Goal: Task Accomplishment & Management: Use online tool/utility

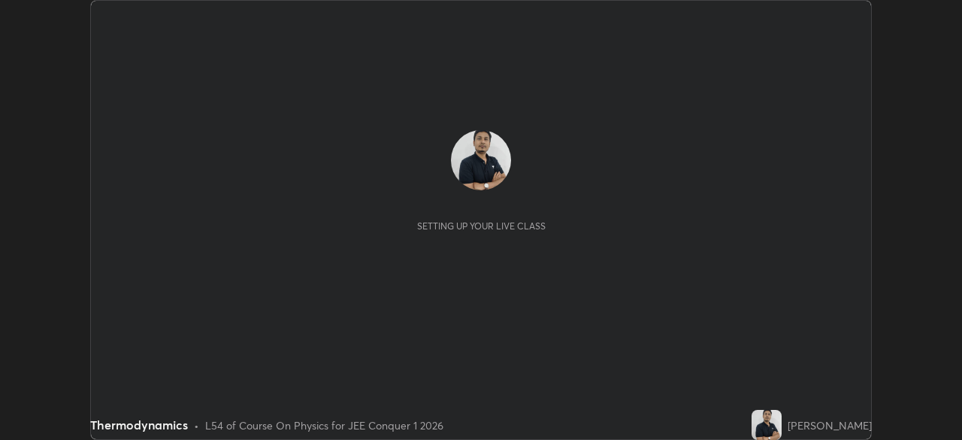
scroll to position [440, 961]
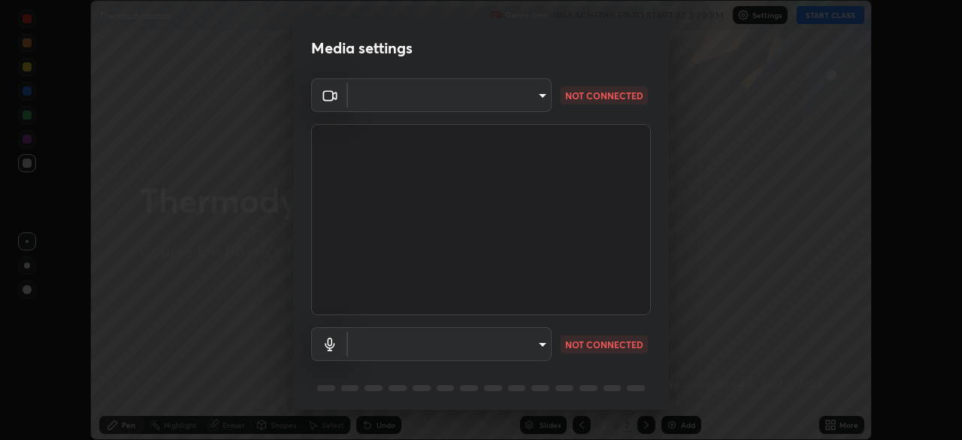
type input "d5d1096bb91751ddbc4e14a102c0e37309a205399cb77019be1f1076424a97fc"
type input "communications"
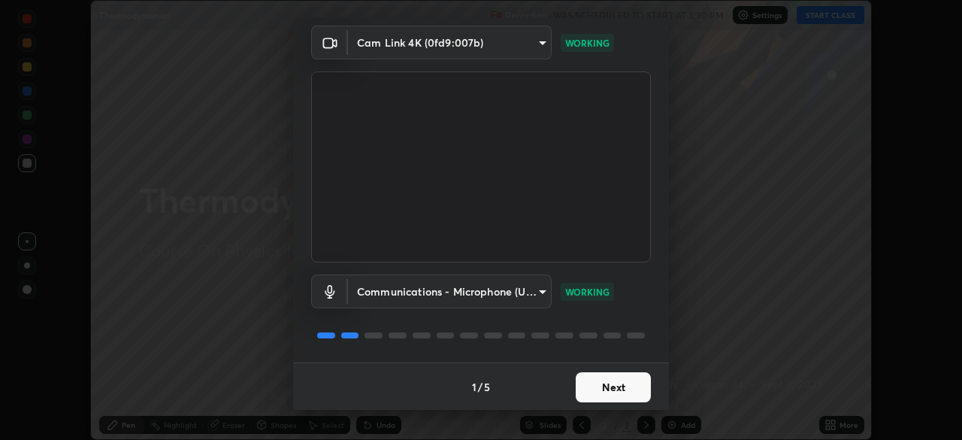
scroll to position [53, 0]
click at [612, 380] on button "Next" at bounding box center [613, 386] width 75 height 30
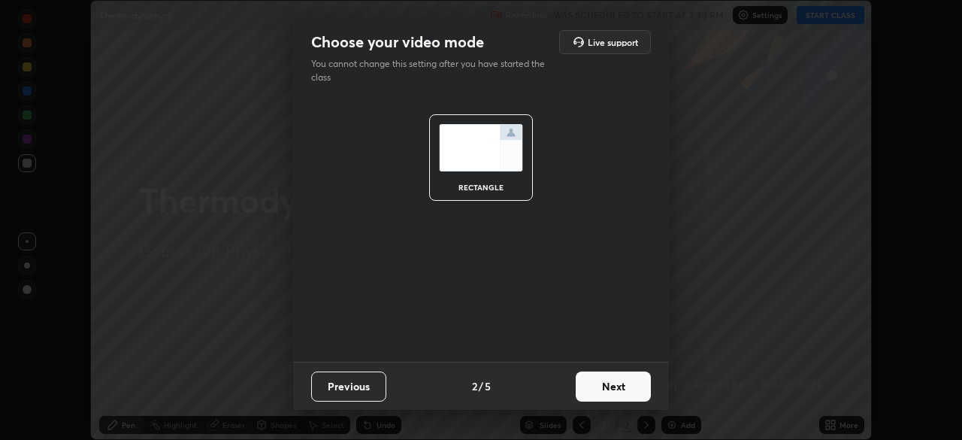
scroll to position [0, 0]
click at [627, 385] on button "Next" at bounding box center [613, 386] width 75 height 30
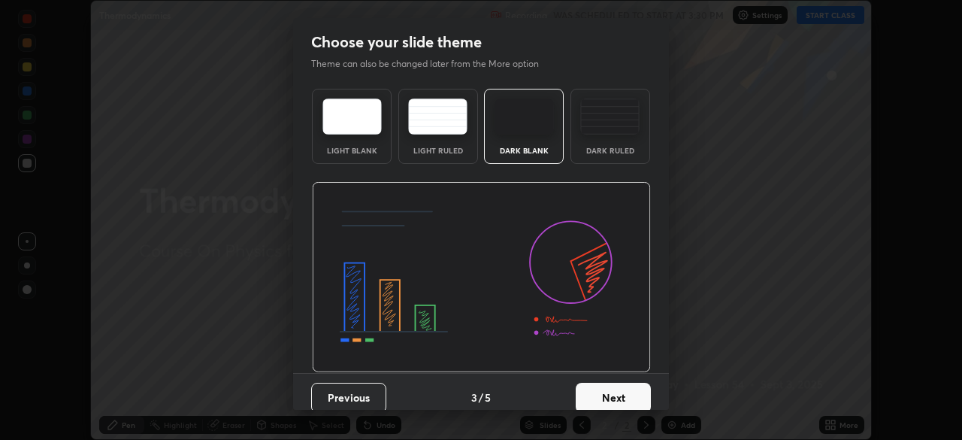
click at [630, 392] on button "Next" at bounding box center [613, 398] width 75 height 30
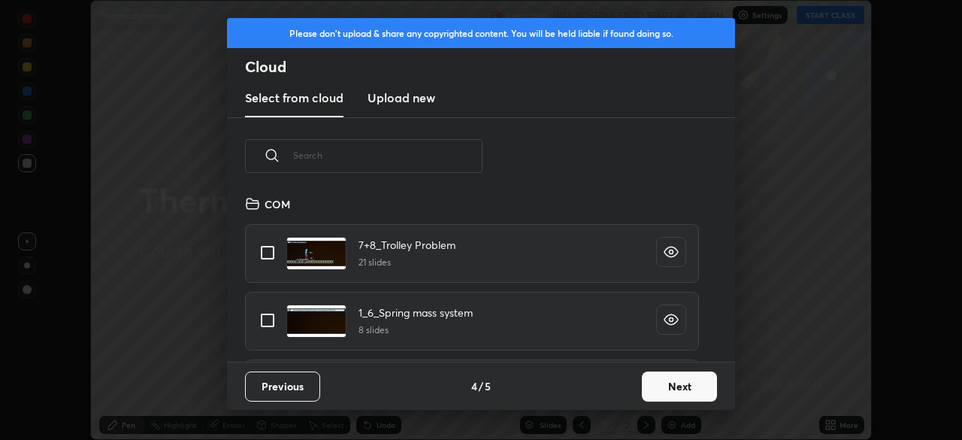
scroll to position [167, 482]
click at [661, 387] on button "Next" at bounding box center [679, 386] width 75 height 30
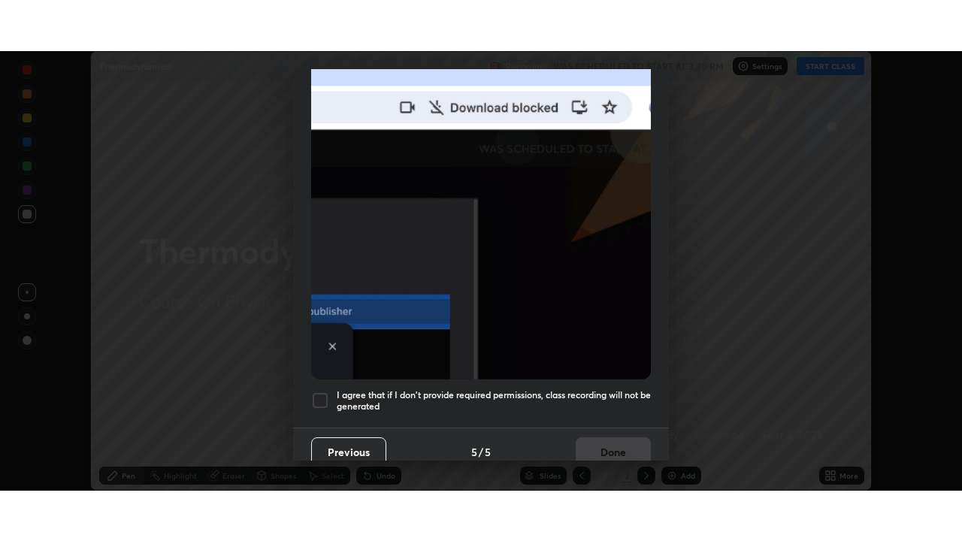
scroll to position [360, 0]
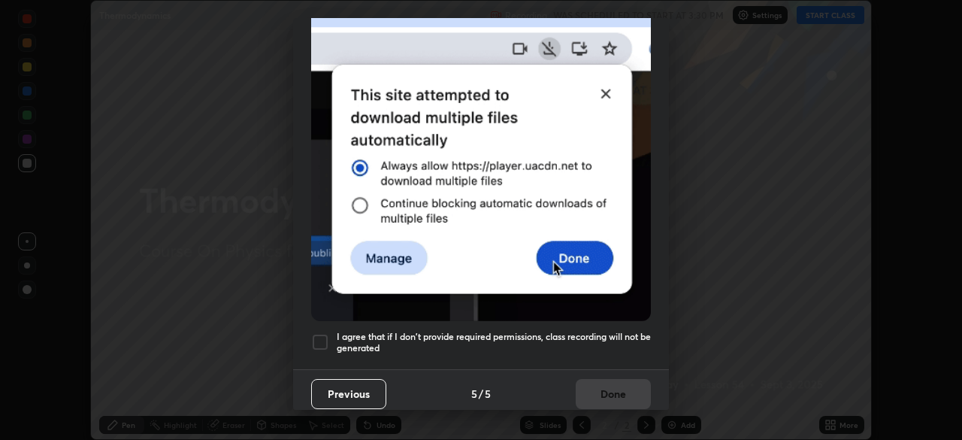
click at [328, 334] on div at bounding box center [320, 342] width 18 height 18
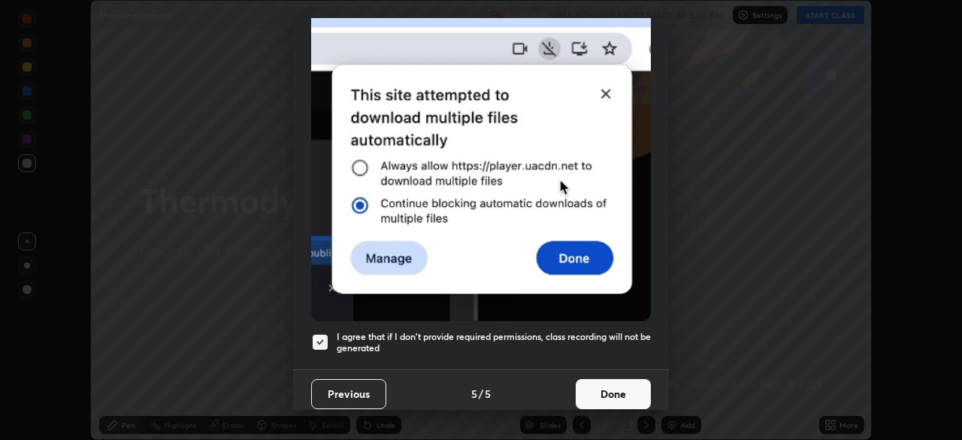
click at [583, 392] on button "Done" at bounding box center [613, 394] width 75 height 30
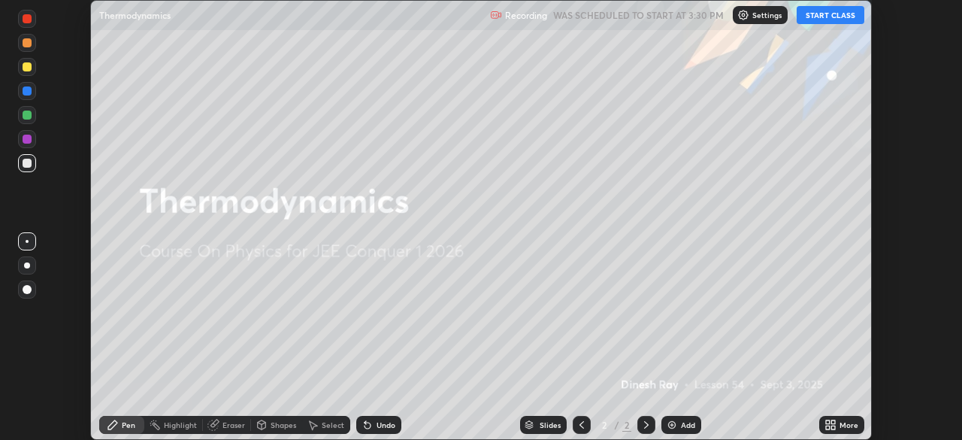
click at [830, 421] on icon at bounding box center [830, 425] width 12 height 12
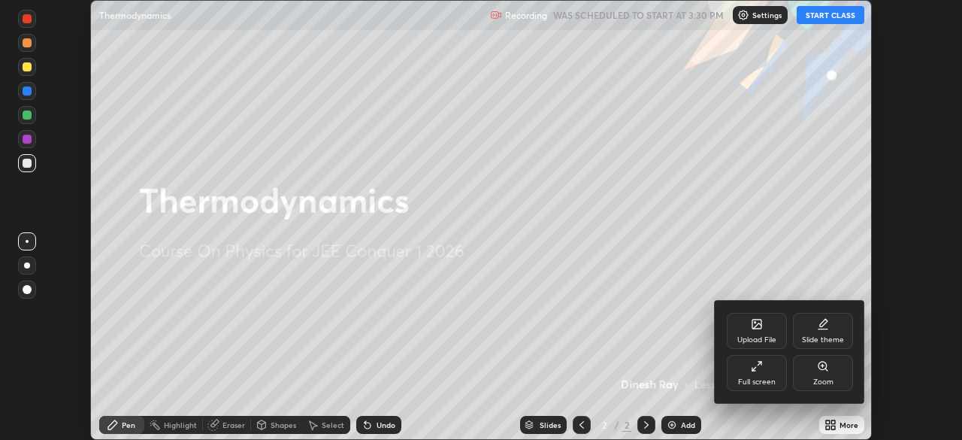
click at [776, 364] on div "Full screen" at bounding box center [757, 373] width 60 height 36
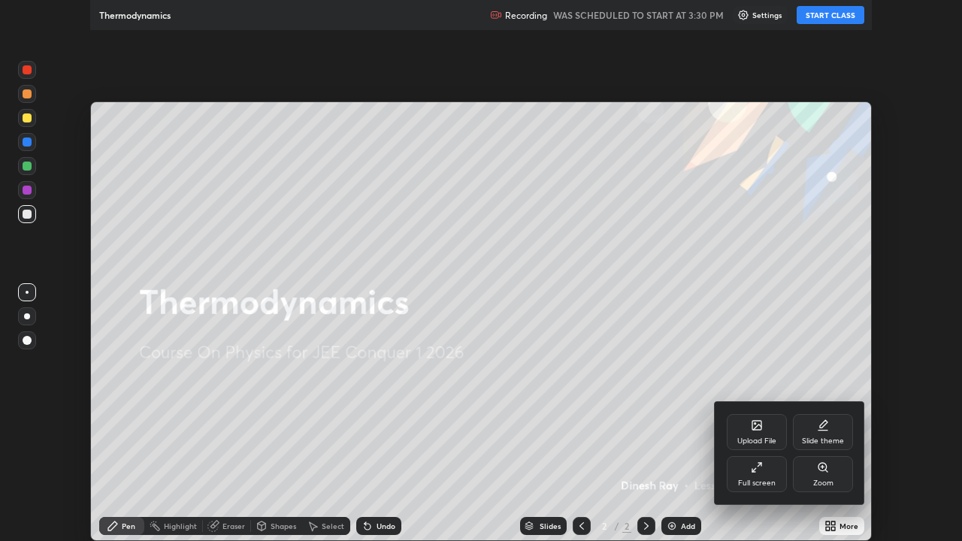
scroll to position [541, 962]
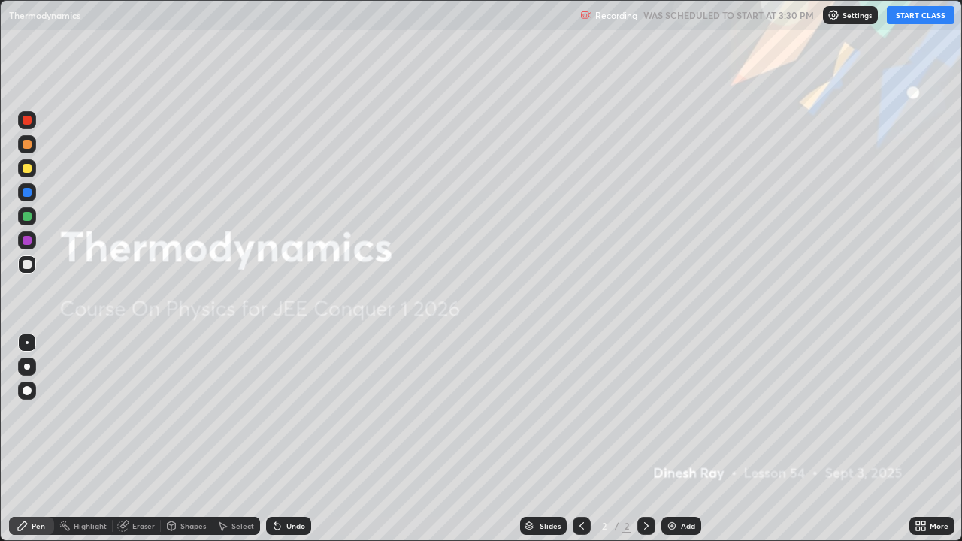
click at [924, 17] on button "START CLASS" at bounding box center [921, 15] width 68 height 18
click at [27, 367] on div at bounding box center [27, 367] width 6 height 6
click at [31, 165] on div at bounding box center [27, 168] width 9 height 9
click at [673, 439] on img at bounding box center [672, 526] width 12 height 12
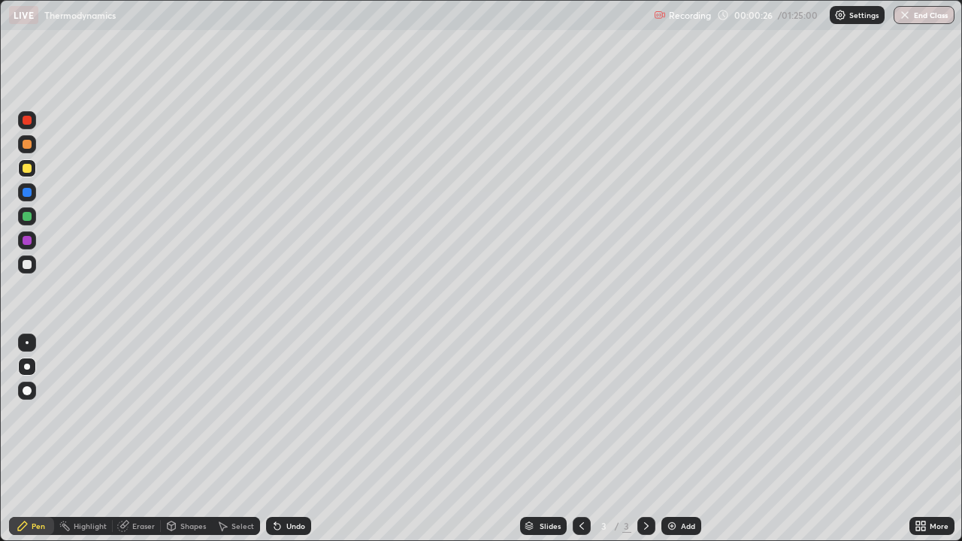
click at [38, 268] on div at bounding box center [27, 265] width 24 height 24
click at [29, 215] on div at bounding box center [27, 216] width 9 height 9
click at [289, 439] on div "Undo" at bounding box center [295, 526] width 19 height 8
click at [298, 439] on div "Undo" at bounding box center [288, 526] width 45 height 18
click at [289, 439] on div "Undo" at bounding box center [295, 526] width 19 height 8
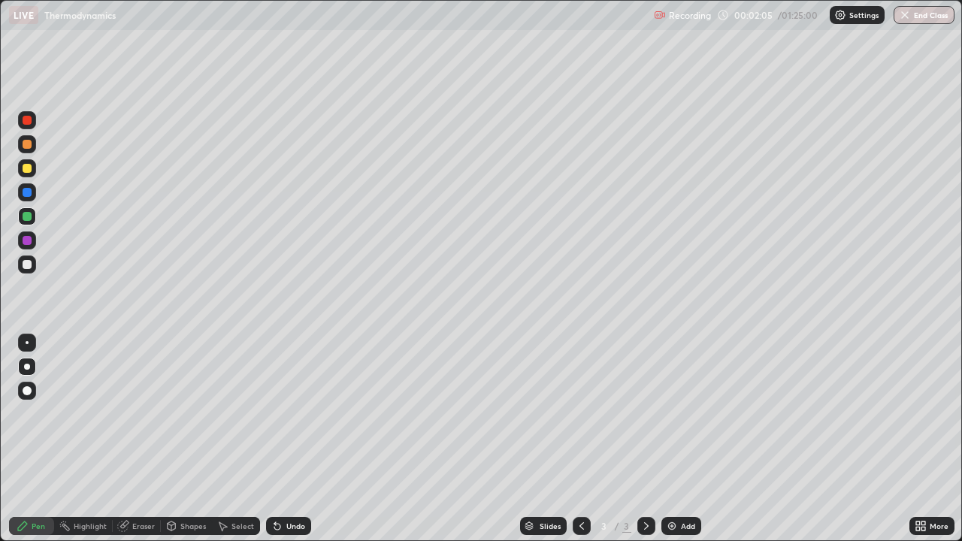
click at [28, 168] on div at bounding box center [27, 168] width 9 height 9
click at [28, 265] on div at bounding box center [27, 264] width 9 height 9
click at [681, 439] on div "Add" at bounding box center [688, 526] width 14 height 8
click at [28, 168] on div at bounding box center [27, 168] width 9 height 9
click at [289, 439] on div "Undo" at bounding box center [295, 526] width 19 height 8
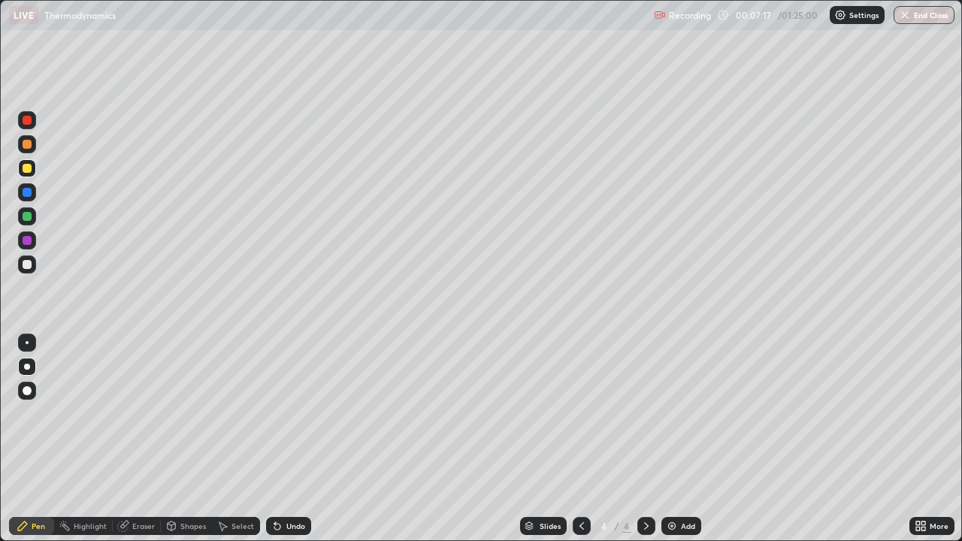
click at [286, 439] on div "Undo" at bounding box center [288, 526] width 45 height 18
click at [283, 439] on div "Undo" at bounding box center [288, 526] width 45 height 18
click at [280, 439] on div "Undo" at bounding box center [288, 526] width 45 height 18
click at [32, 269] on div at bounding box center [27, 265] width 18 height 18
click at [30, 213] on div at bounding box center [27, 216] width 9 height 9
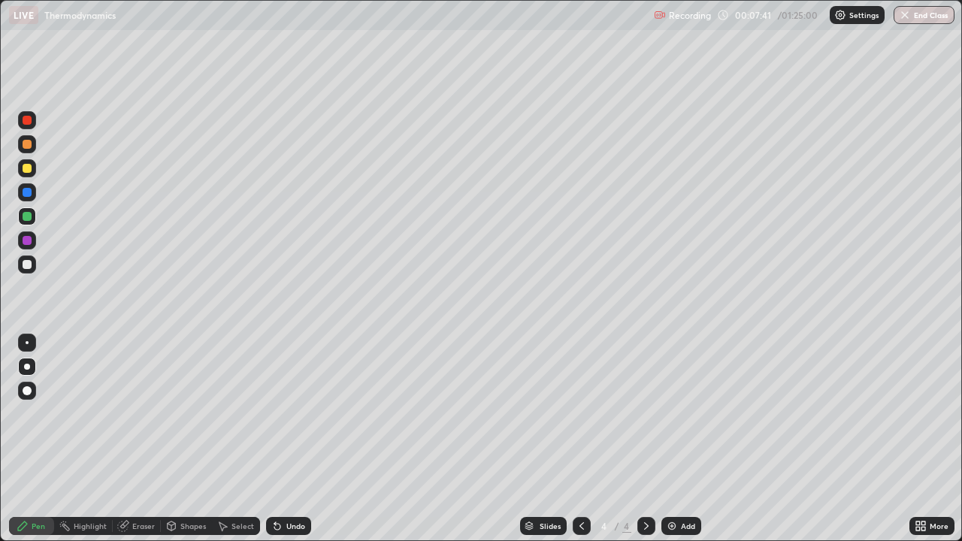
click at [31, 190] on div at bounding box center [27, 192] width 9 height 9
click at [34, 265] on div at bounding box center [27, 265] width 18 height 18
click at [28, 144] on div at bounding box center [27, 144] width 9 height 9
click at [31, 212] on div at bounding box center [27, 216] width 18 height 18
click at [29, 263] on div at bounding box center [27, 264] width 9 height 9
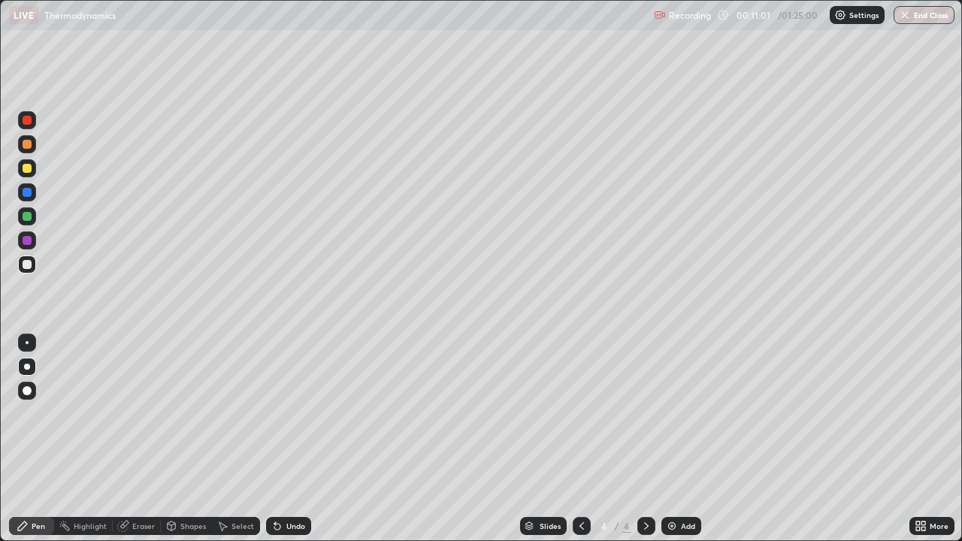
click at [29, 168] on div at bounding box center [27, 168] width 9 height 9
click at [923, 439] on icon at bounding box center [923, 524] width 4 height 4
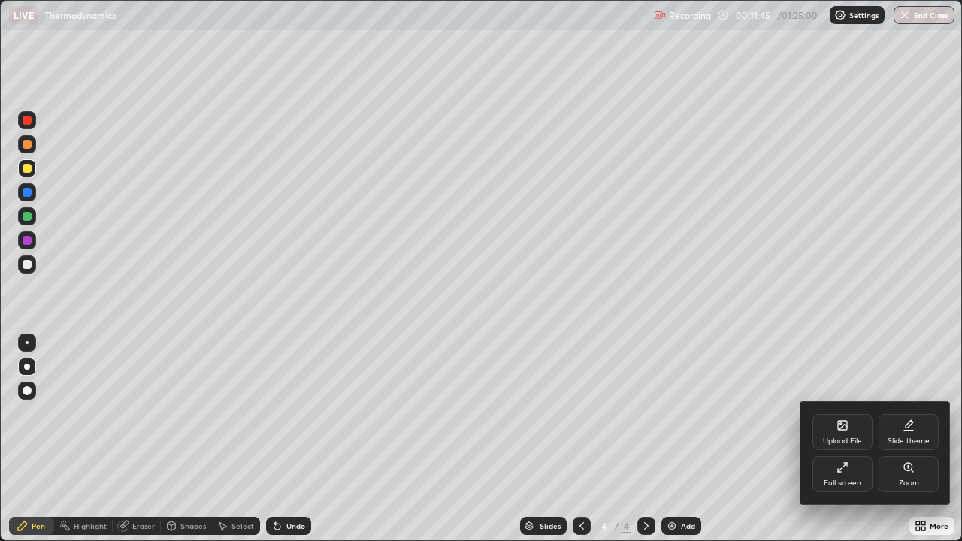
click at [840, 432] on div "Upload File" at bounding box center [842, 432] width 60 height 36
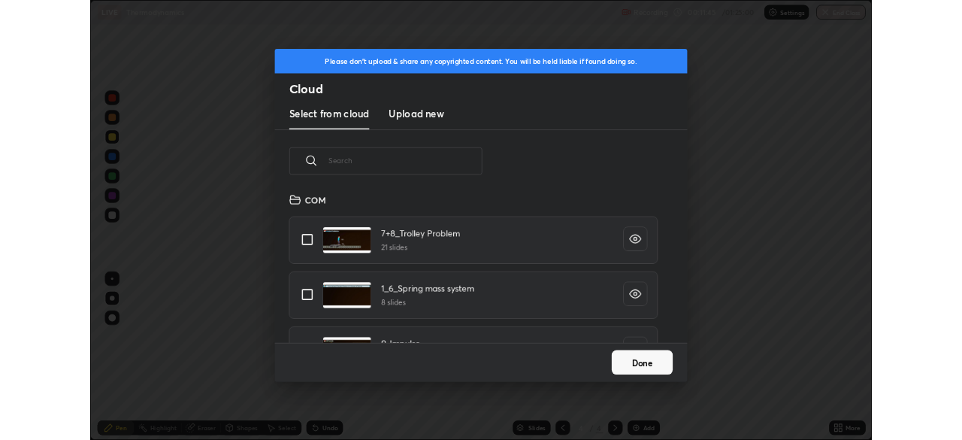
scroll to position [185, 482]
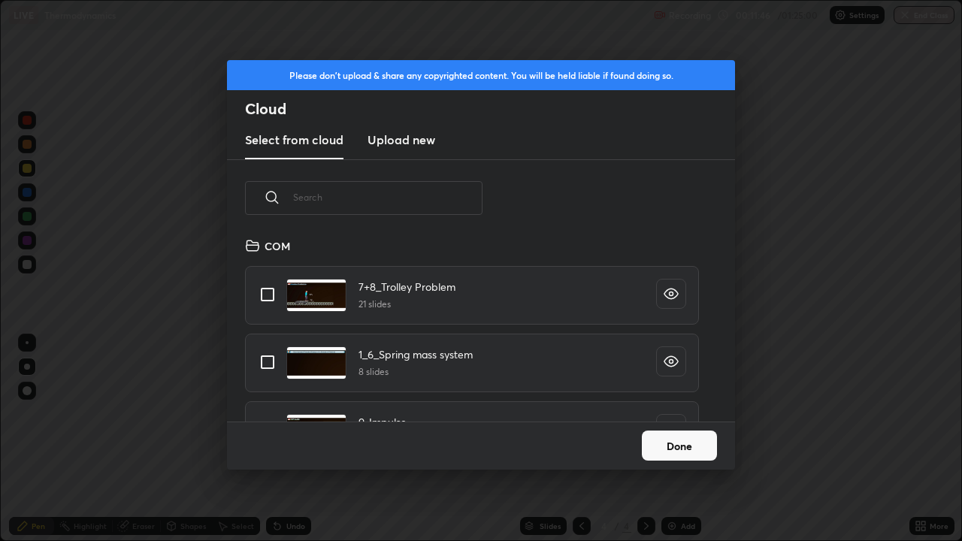
click at [428, 138] on h3 "Upload new" at bounding box center [401, 140] width 68 height 18
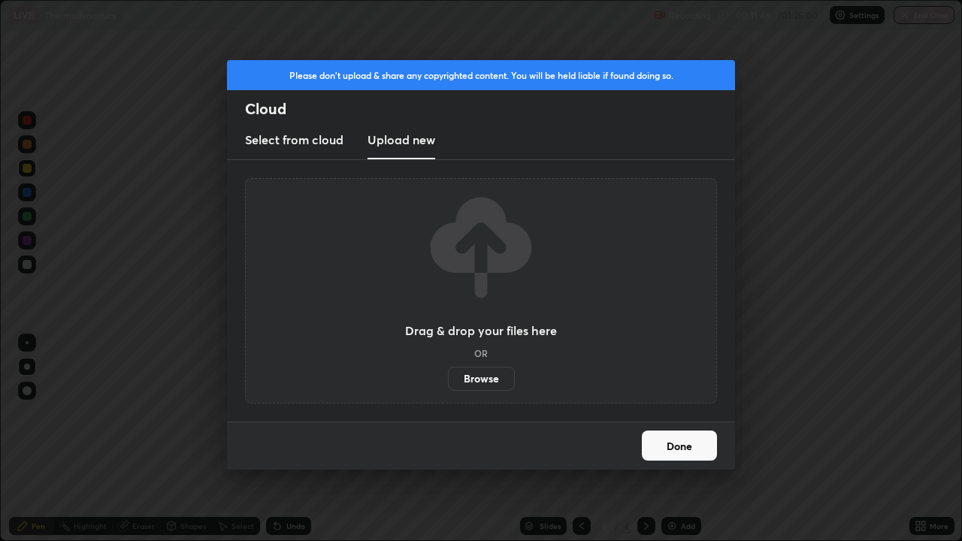
click at [485, 377] on label "Browse" at bounding box center [481, 379] width 67 height 24
click at [448, 377] on input "Browse" at bounding box center [448, 379] width 0 height 24
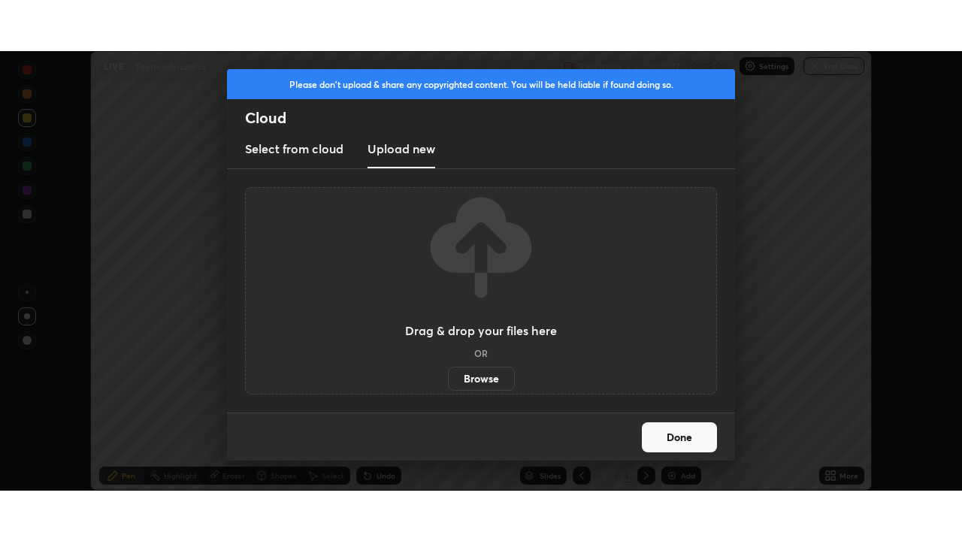
scroll to position [74711, 74188]
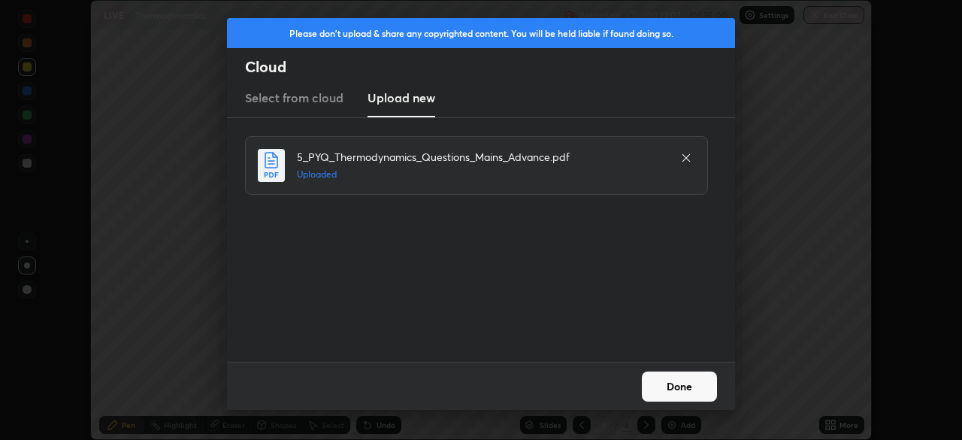
click at [681, 389] on button "Done" at bounding box center [679, 386] width 75 height 30
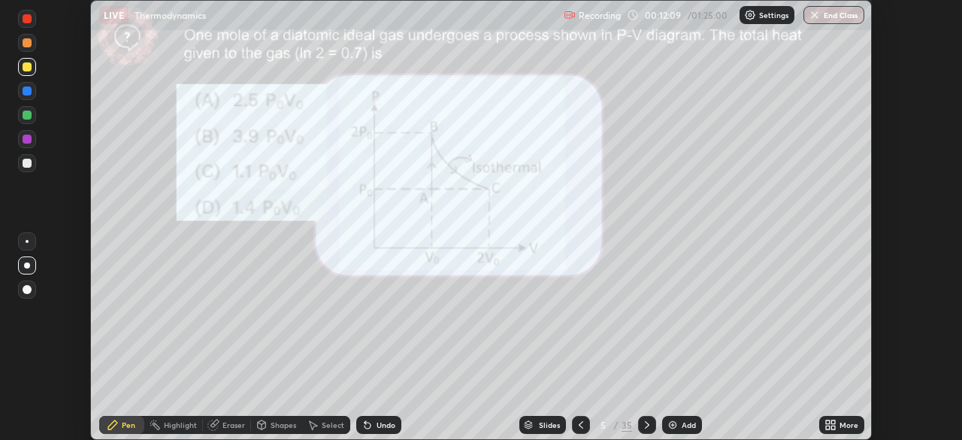
click at [844, 423] on div "More" at bounding box center [848, 425] width 19 height 8
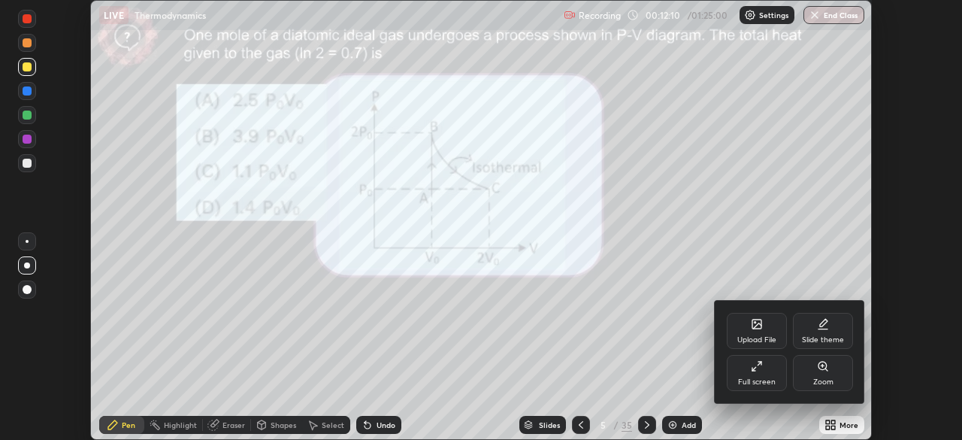
click at [755, 371] on icon at bounding box center [757, 366] width 12 height 12
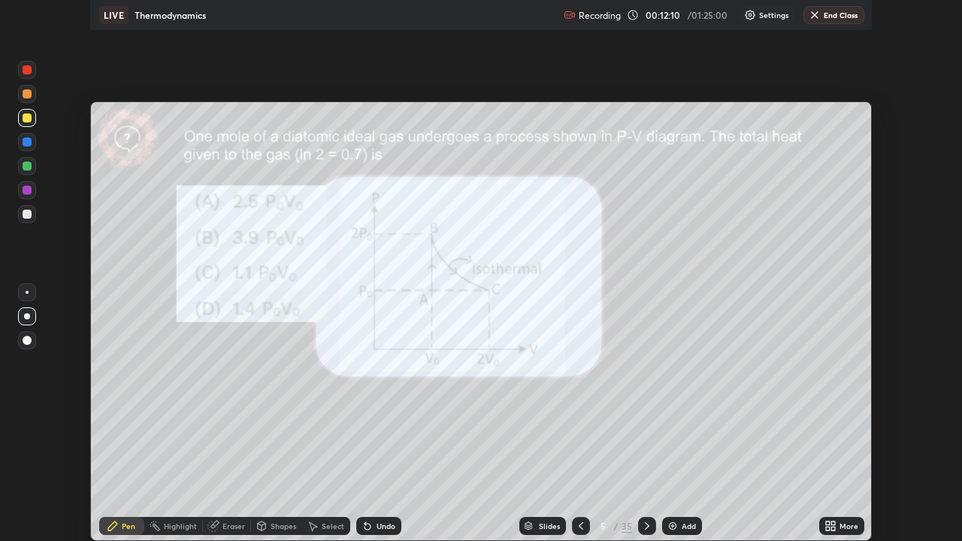
scroll to position [541, 962]
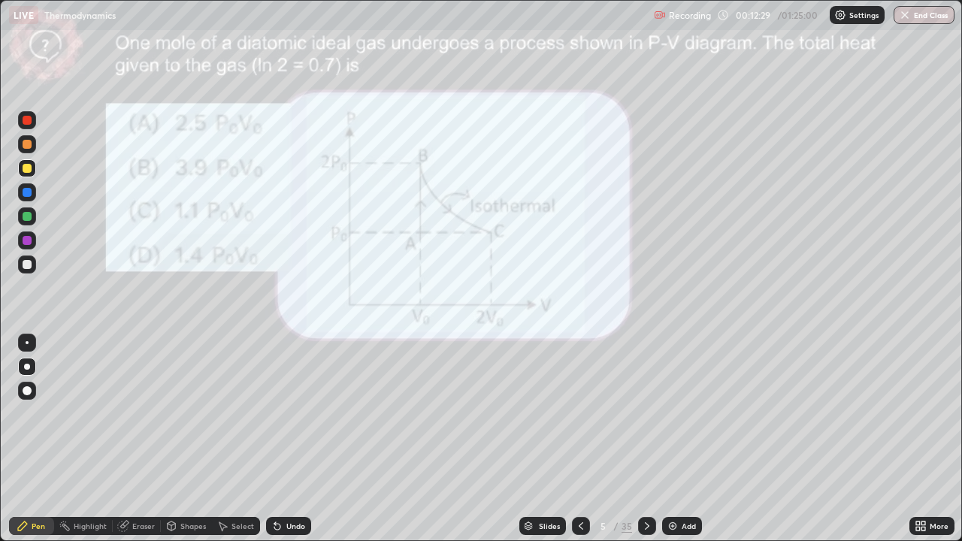
click at [35, 172] on div at bounding box center [27, 168] width 18 height 18
click at [308, 439] on div "Undo" at bounding box center [288, 526] width 45 height 18
click at [307, 439] on div "Undo" at bounding box center [288, 526] width 45 height 18
click at [306, 439] on div "Undo" at bounding box center [288, 526] width 45 height 18
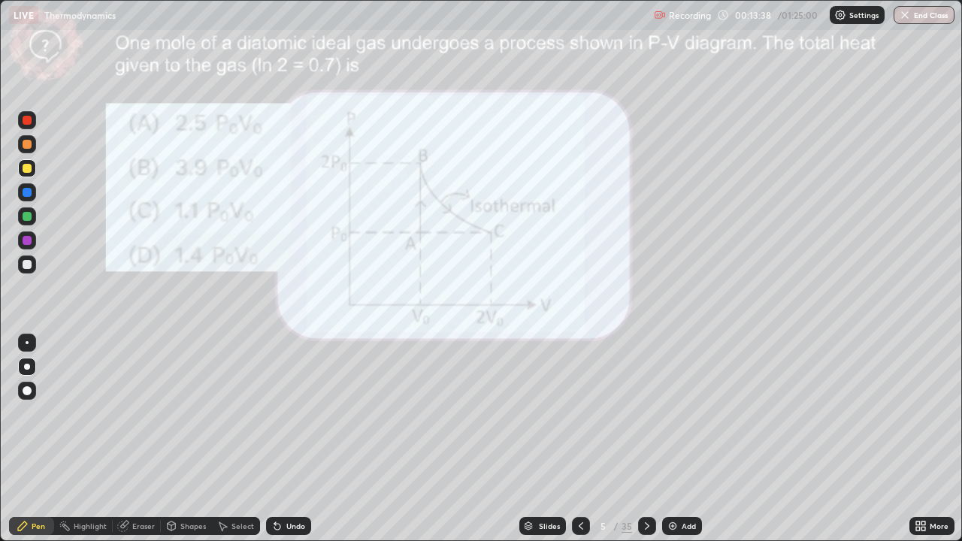
click at [309, 439] on div "Undo" at bounding box center [288, 526] width 45 height 18
click at [304, 439] on div "Undo" at bounding box center [288, 526] width 45 height 18
click at [645, 439] on icon at bounding box center [647, 526] width 12 height 12
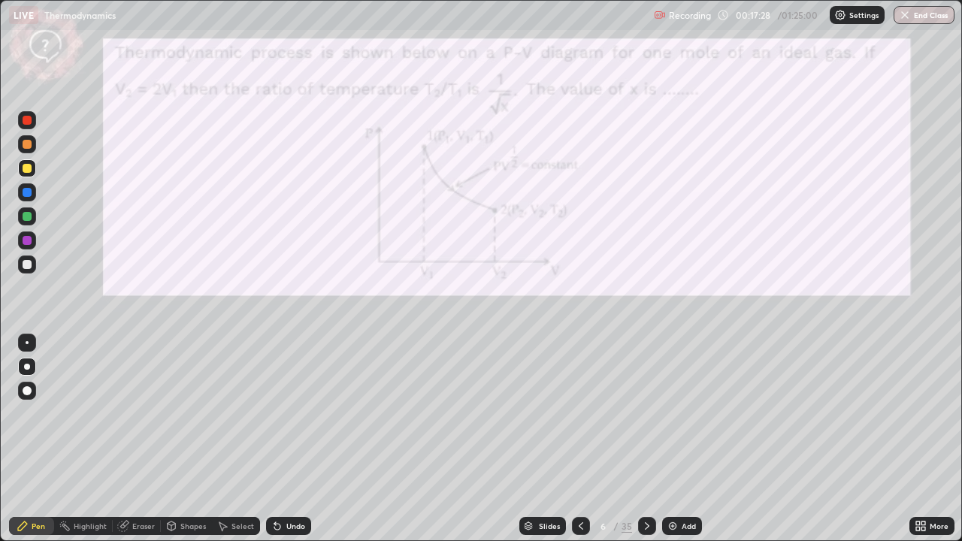
click at [25, 198] on div at bounding box center [27, 192] width 18 height 18
click at [23, 194] on div at bounding box center [27, 192] width 9 height 9
click at [648, 439] on icon at bounding box center [647, 526] width 12 height 12
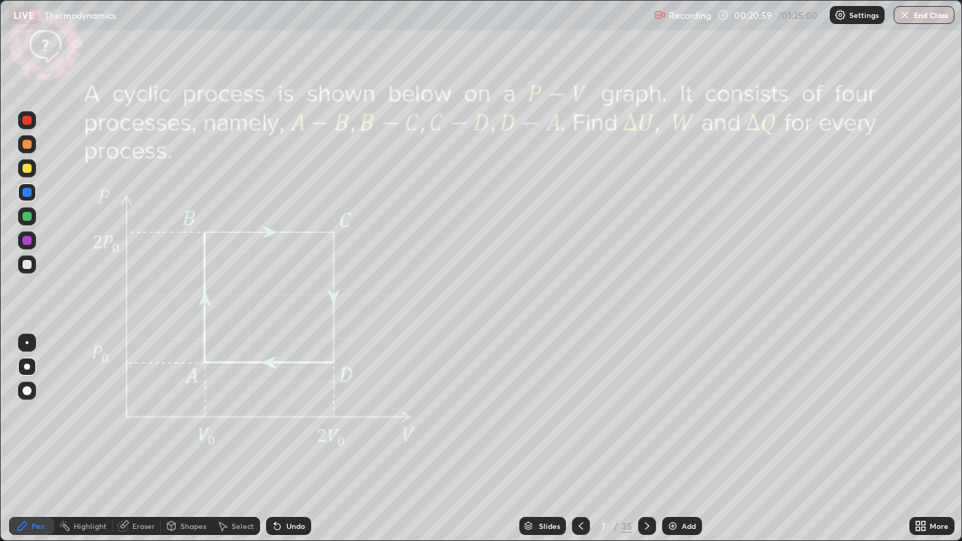
click at [35, 147] on div at bounding box center [27, 144] width 18 height 18
click at [146, 439] on div "Eraser" at bounding box center [137, 526] width 48 height 18
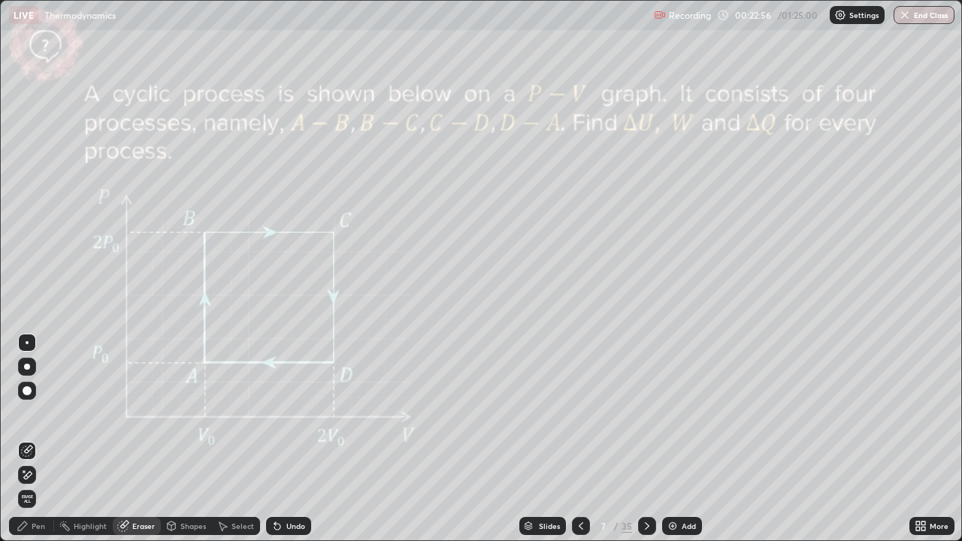
click at [28, 439] on icon at bounding box center [23, 526] width 12 height 12
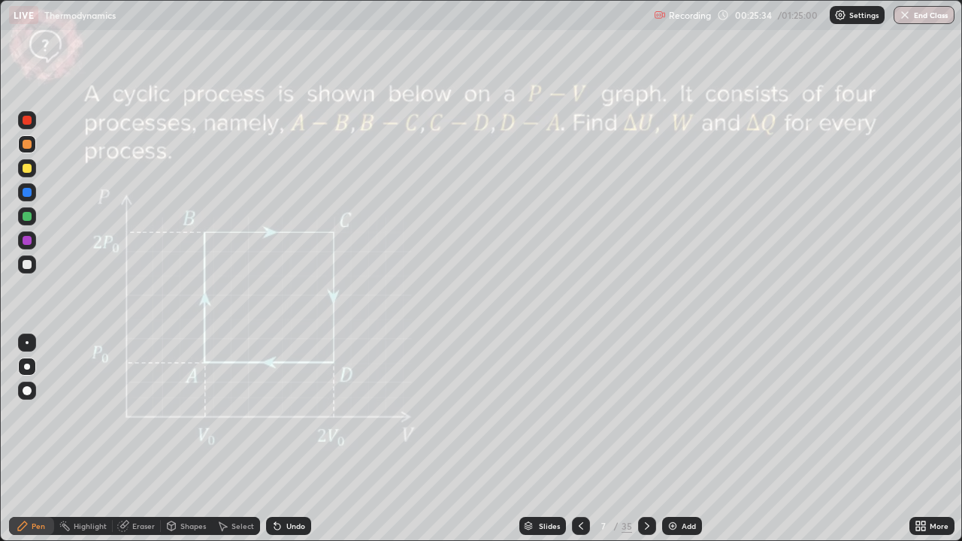
click at [553, 439] on div "Slides" at bounding box center [549, 526] width 21 height 8
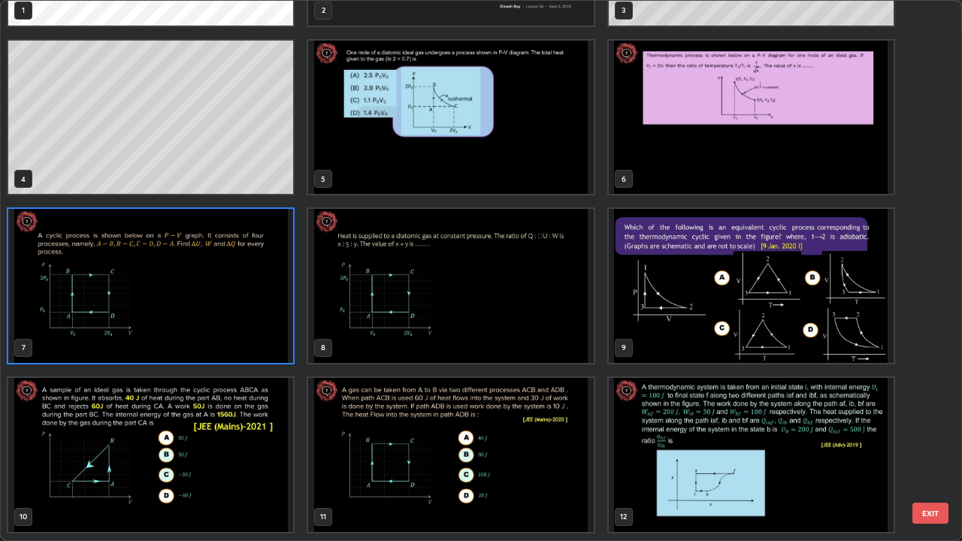
scroll to position [135, 0]
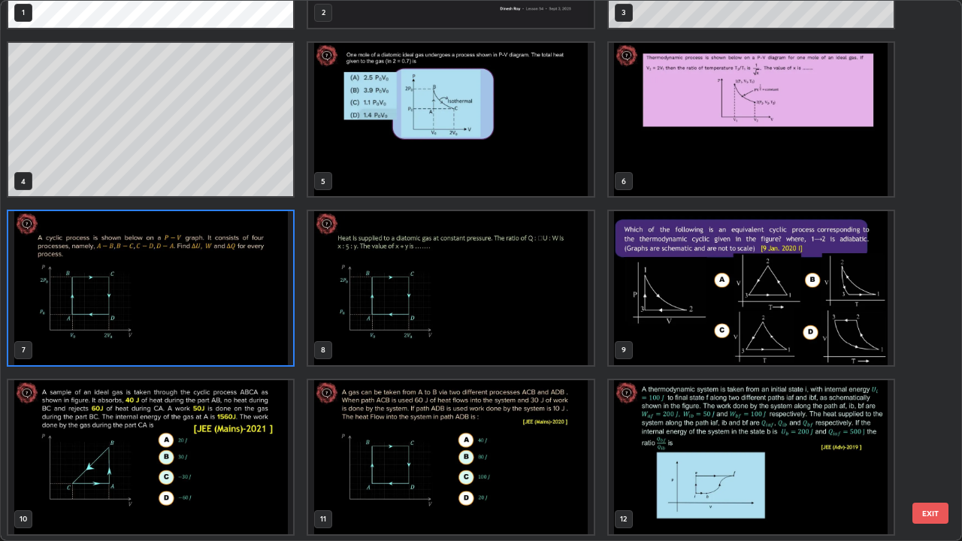
click at [752, 305] on img "grid" at bounding box center [751, 288] width 285 height 154
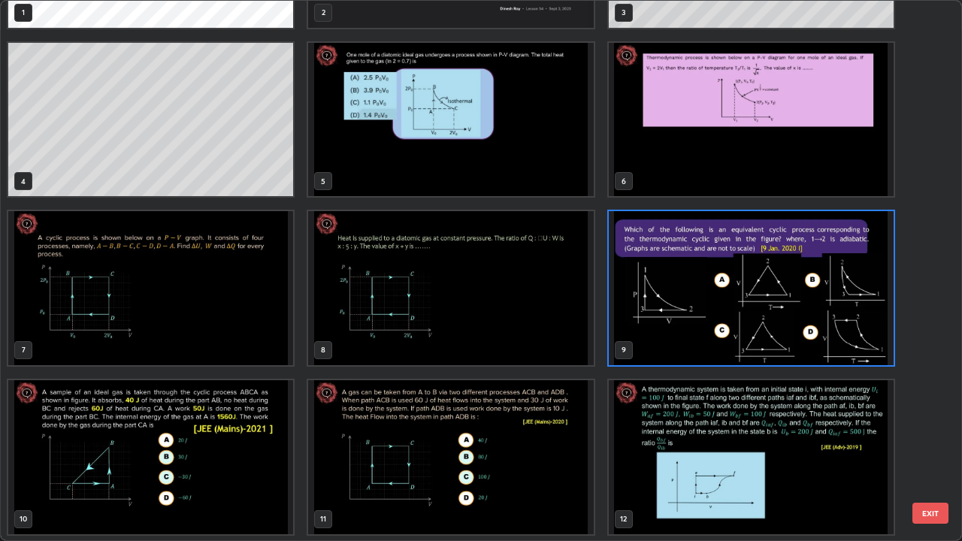
click at [758, 308] on img "grid" at bounding box center [751, 288] width 285 height 154
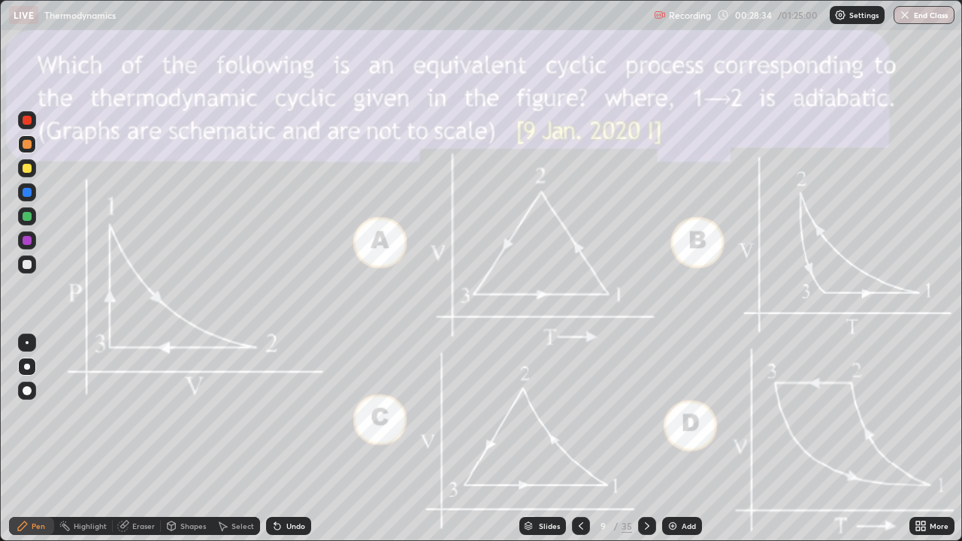
click at [23, 193] on div at bounding box center [27, 192] width 9 height 9
click at [550, 439] on div "Slides" at bounding box center [549, 526] width 21 height 8
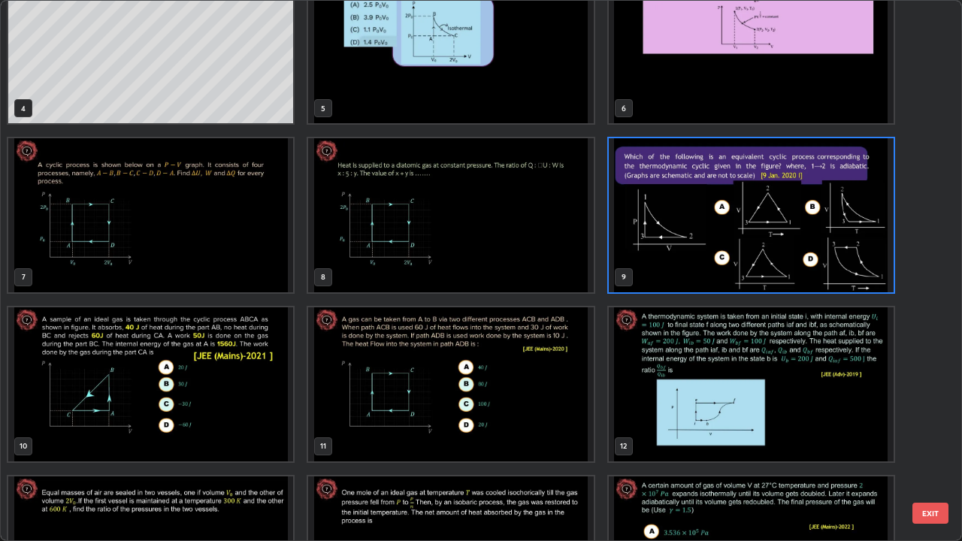
scroll to position [242, 0]
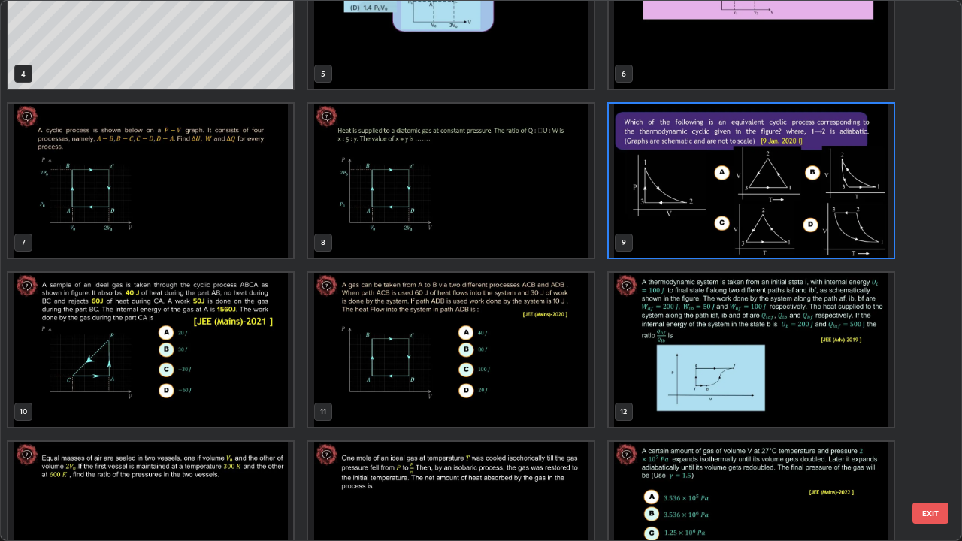
click at [263, 359] on img "grid" at bounding box center [150, 350] width 285 height 154
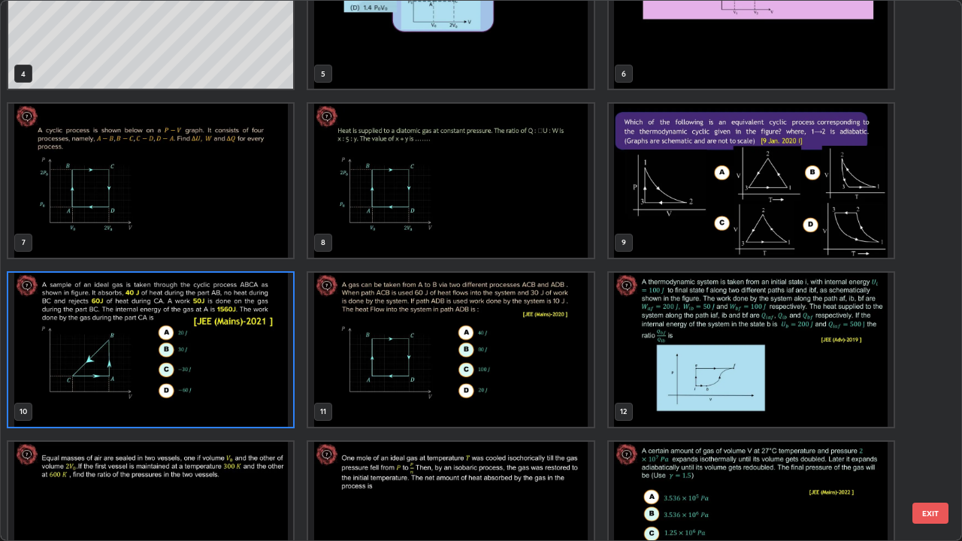
click at [268, 359] on img "grid" at bounding box center [150, 350] width 285 height 154
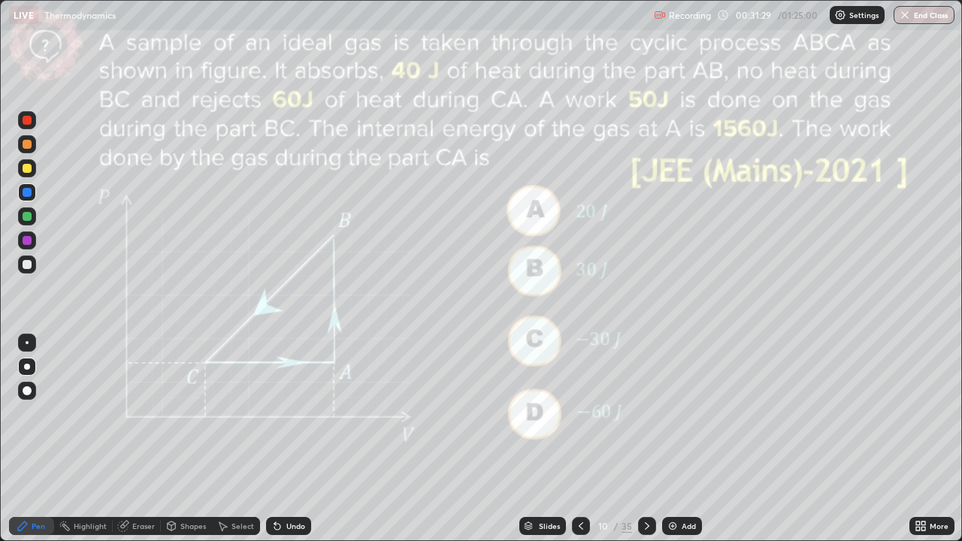
click at [26, 174] on div at bounding box center [27, 168] width 18 height 18
click at [546, 439] on div "Slides" at bounding box center [549, 526] width 21 height 8
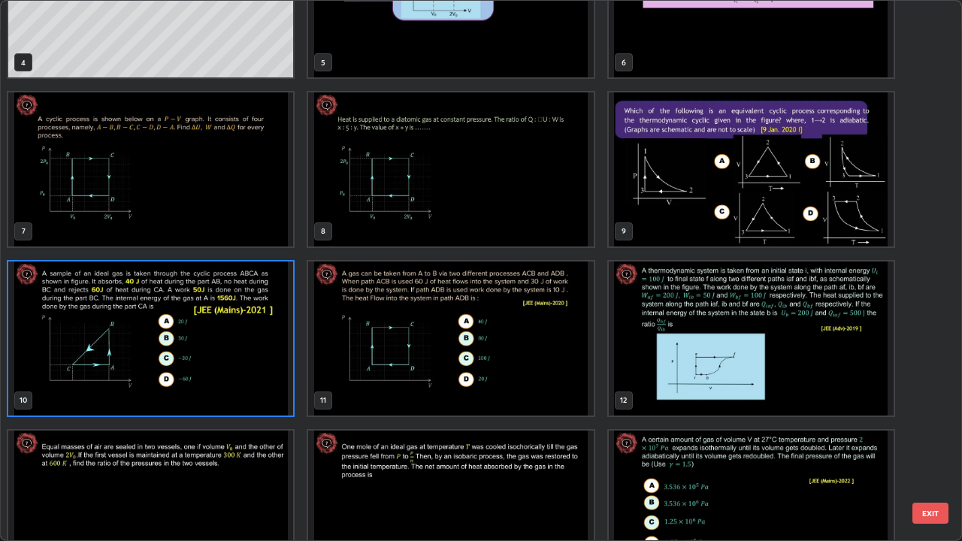
scroll to position [257, 0]
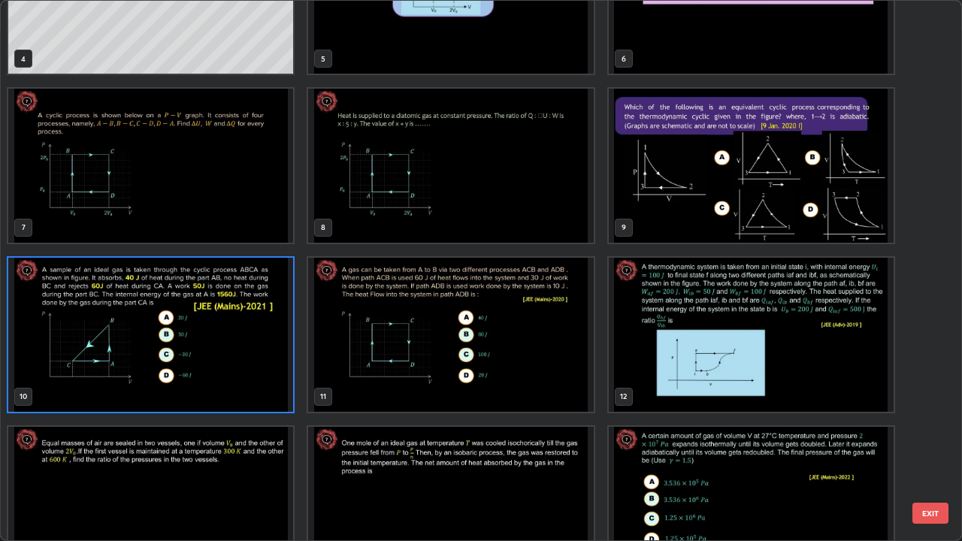
click at [557, 373] on img "grid" at bounding box center [450, 335] width 285 height 154
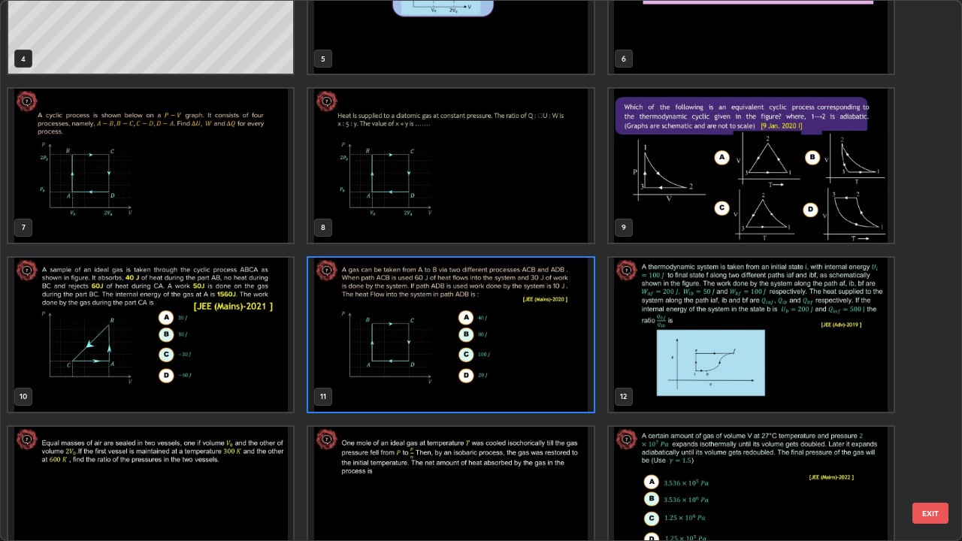
click at [558, 370] on img "grid" at bounding box center [450, 335] width 285 height 154
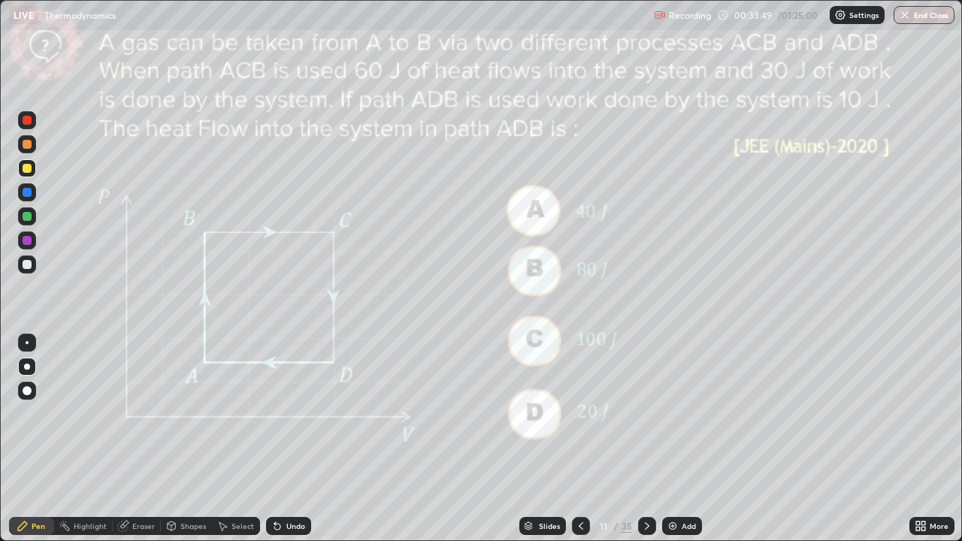
click at [33, 190] on div at bounding box center [27, 192] width 18 height 18
click at [20, 171] on div at bounding box center [27, 168] width 18 height 18
click at [554, 439] on div "Slides" at bounding box center [542, 526] width 47 height 18
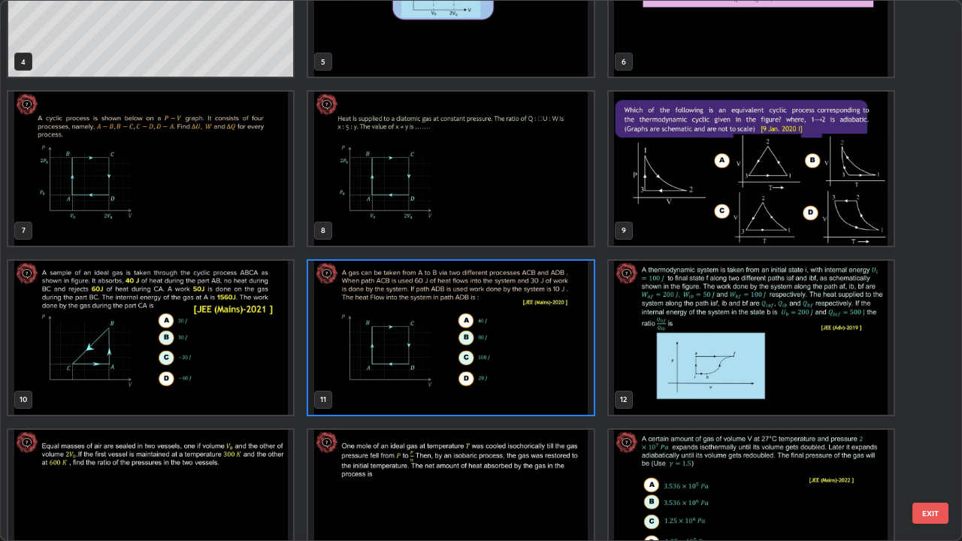
scroll to position [260, 0]
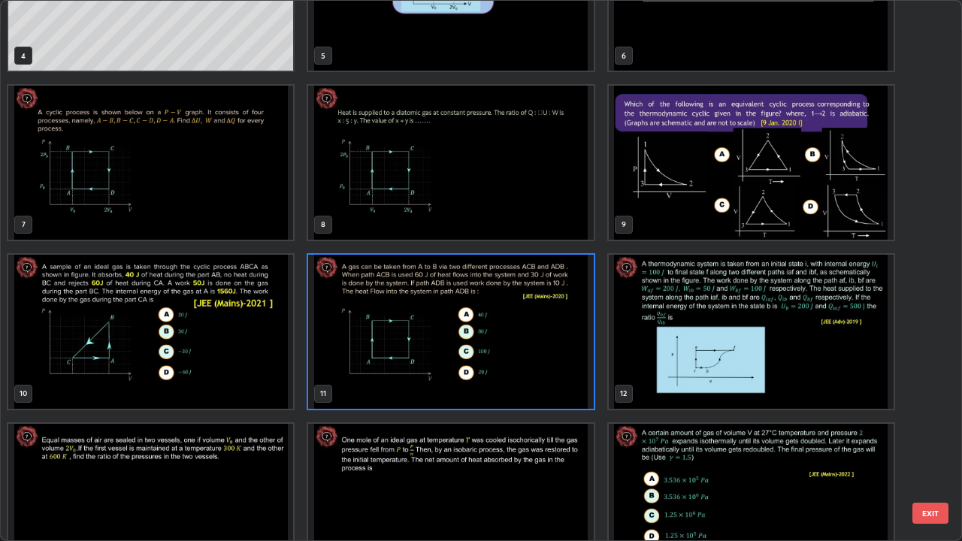
click at [777, 340] on img "grid" at bounding box center [751, 332] width 285 height 154
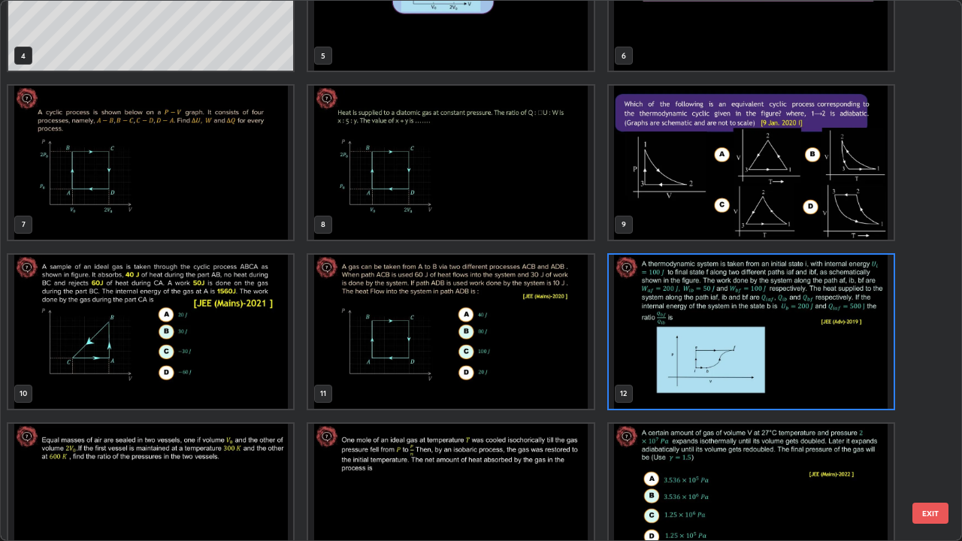
click at [782, 337] on img "grid" at bounding box center [751, 332] width 285 height 154
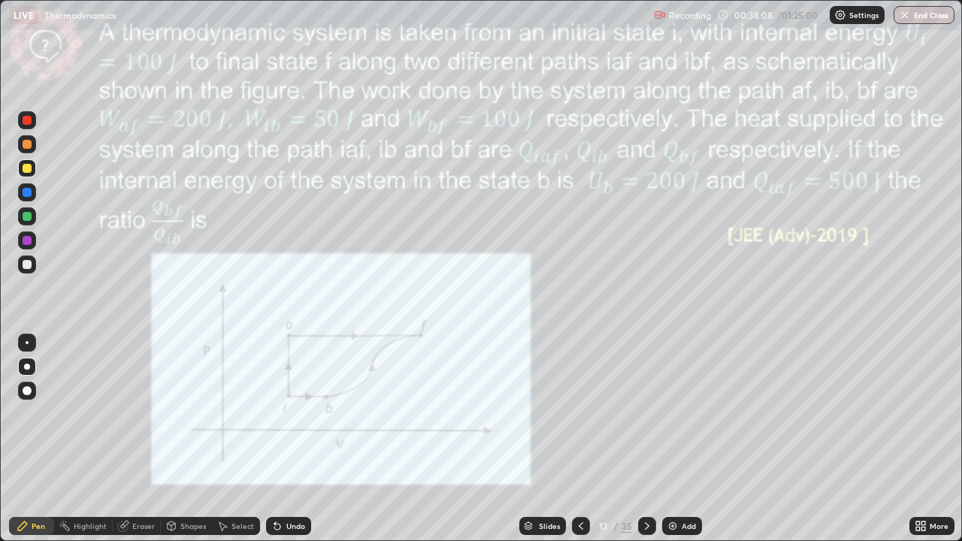
click at [32, 191] on div at bounding box center [27, 192] width 18 height 18
click at [21, 168] on div at bounding box center [27, 168] width 18 height 18
click at [28, 273] on div at bounding box center [27, 265] width 18 height 18
click at [295, 439] on div "Undo" at bounding box center [295, 526] width 19 height 8
click at [541, 439] on div "Slides" at bounding box center [549, 526] width 21 height 8
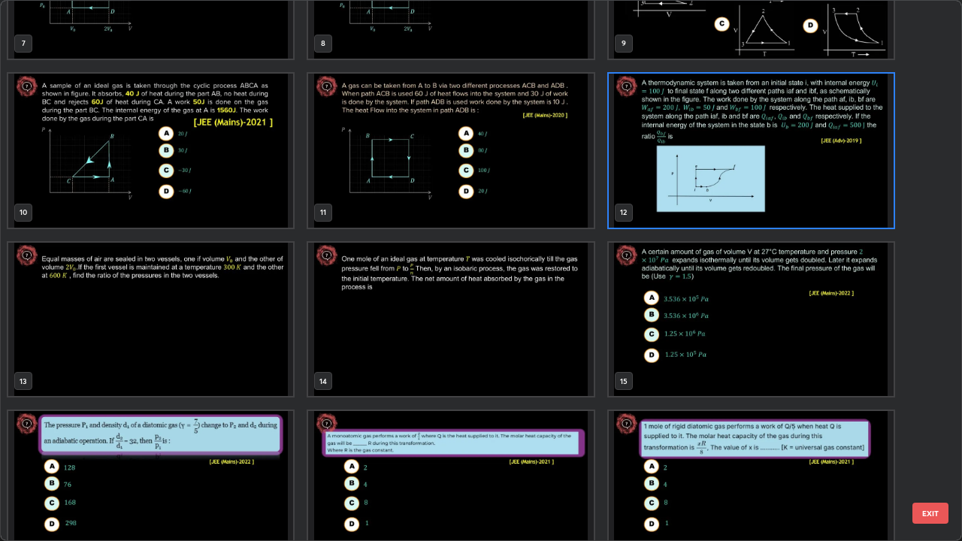
scroll to position [462, 0]
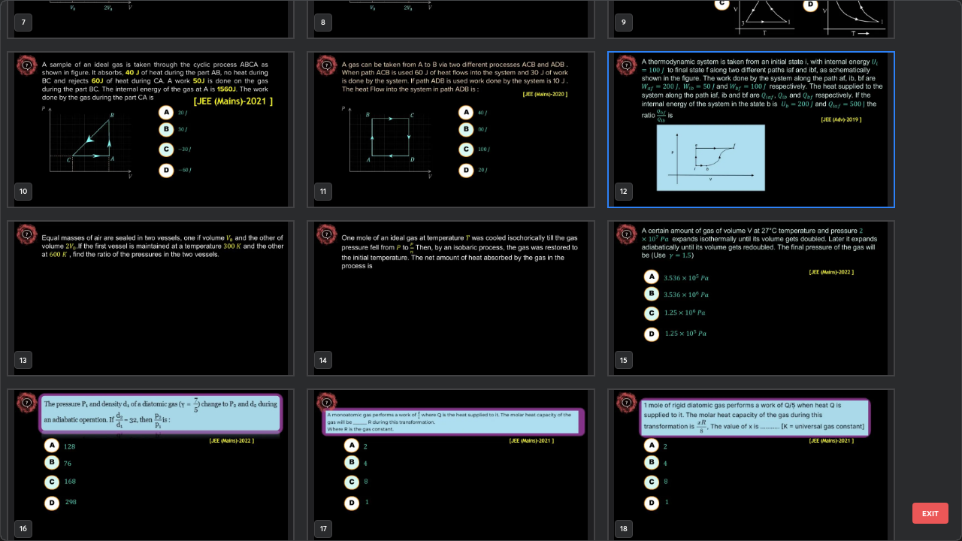
click at [269, 305] on img "grid" at bounding box center [150, 299] width 285 height 154
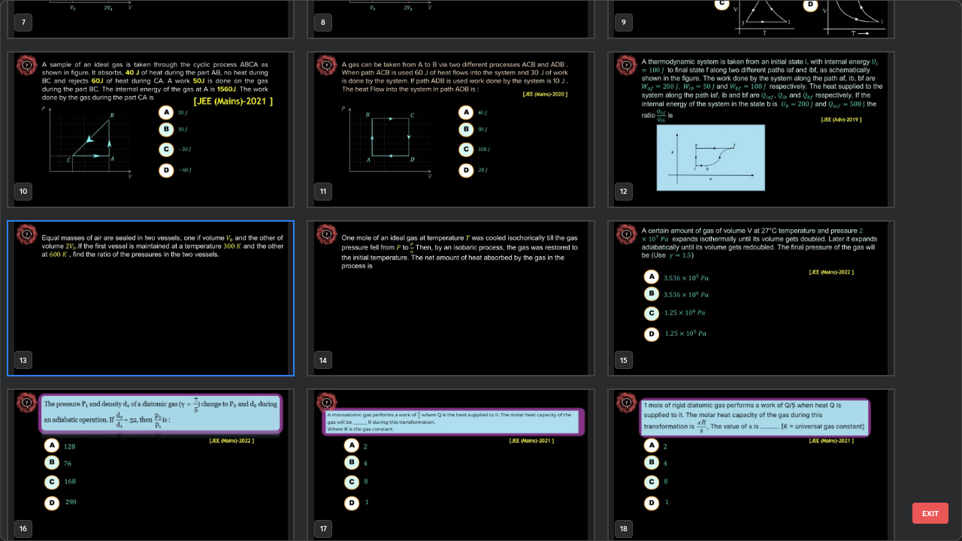
click at [271, 301] on img "grid" at bounding box center [150, 299] width 285 height 154
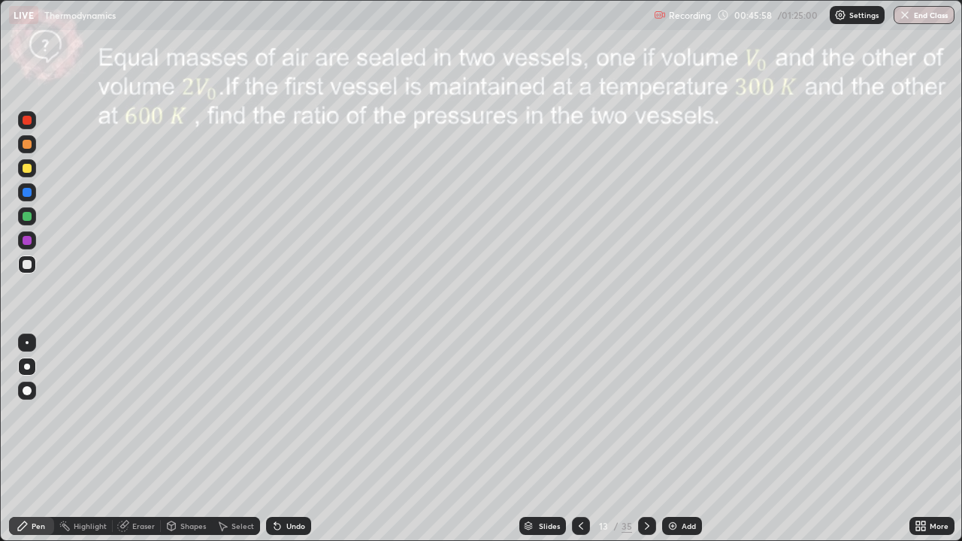
click at [550, 439] on div "Slides" at bounding box center [549, 526] width 21 height 8
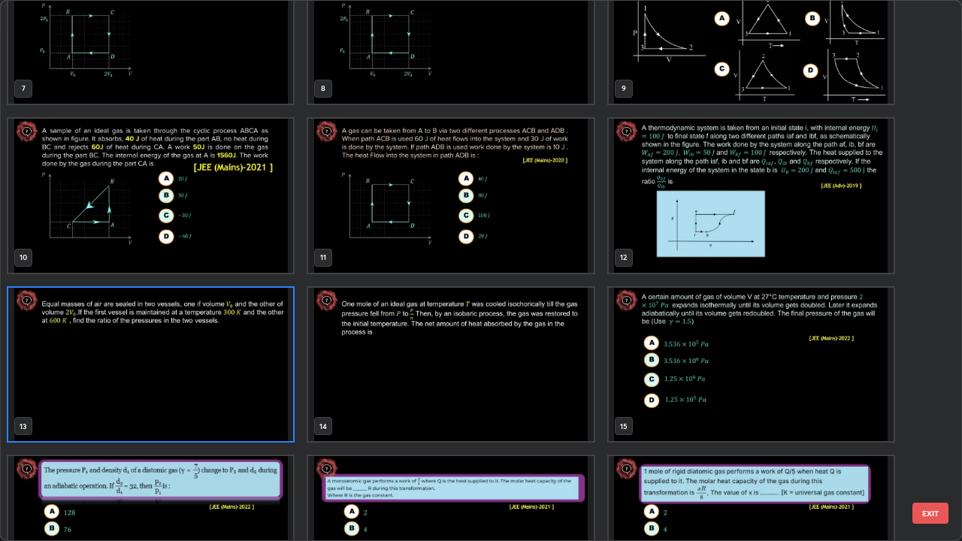
scroll to position [403, 0]
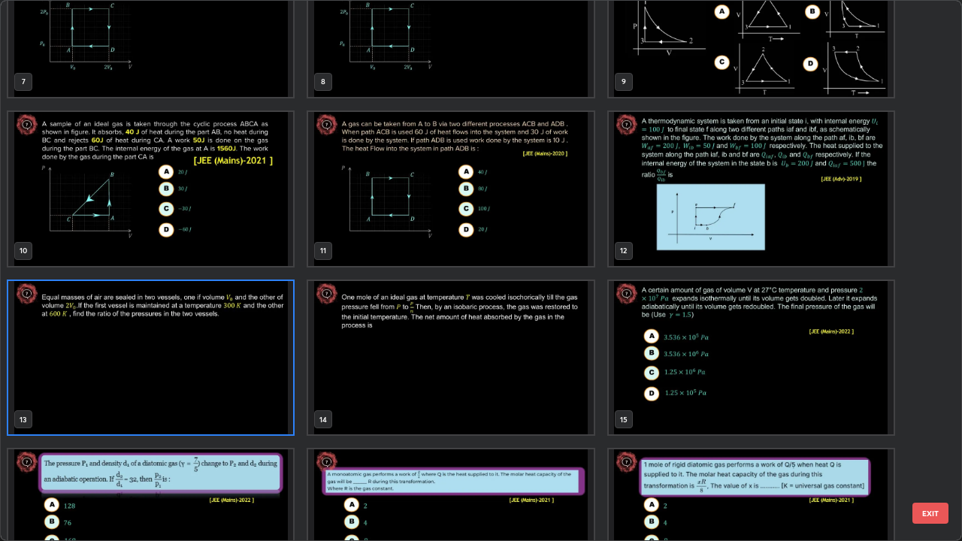
click at [557, 357] on img "grid" at bounding box center [450, 358] width 285 height 154
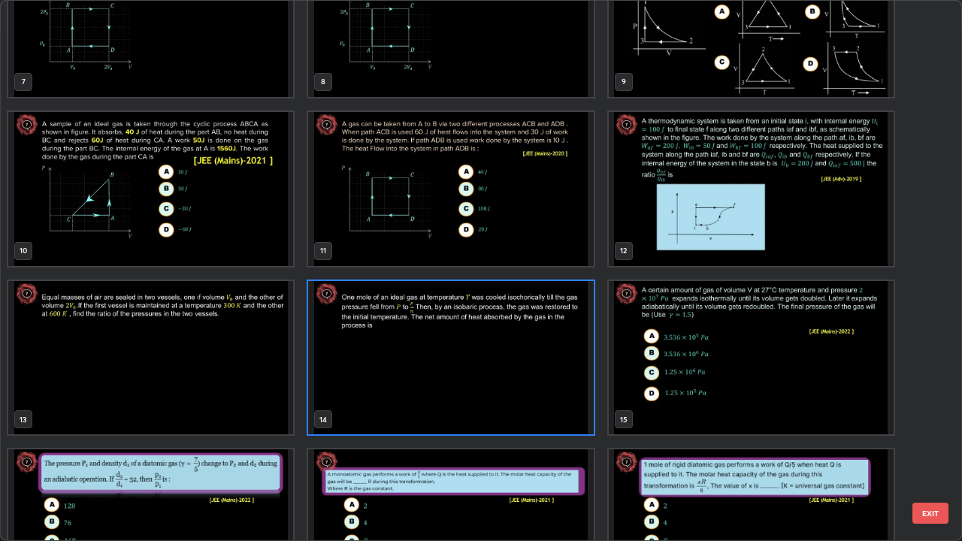
click at [561, 355] on img "grid" at bounding box center [450, 358] width 285 height 154
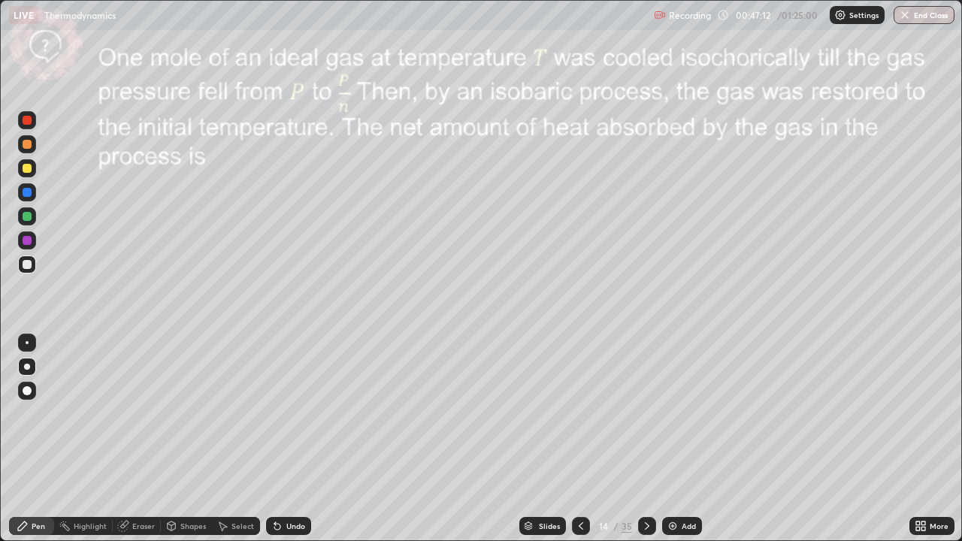
click at [30, 270] on div at bounding box center [27, 265] width 18 height 18
click at [18, 166] on div at bounding box center [27, 168] width 18 height 18
click at [30, 218] on div at bounding box center [27, 216] width 9 height 9
click at [29, 195] on div at bounding box center [27, 192] width 9 height 9
click at [138, 439] on div "Eraser" at bounding box center [143, 526] width 23 height 8
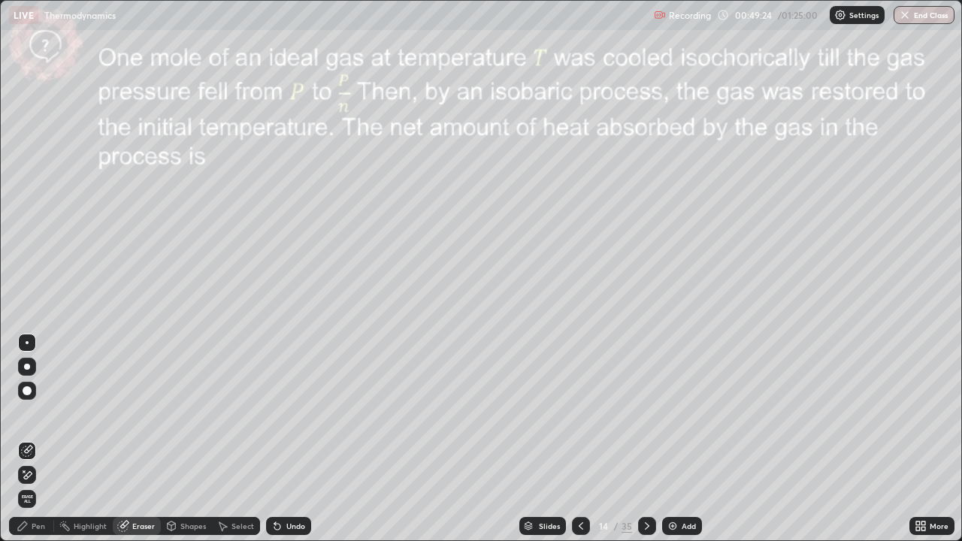
click at [19, 439] on icon at bounding box center [23, 526] width 12 height 12
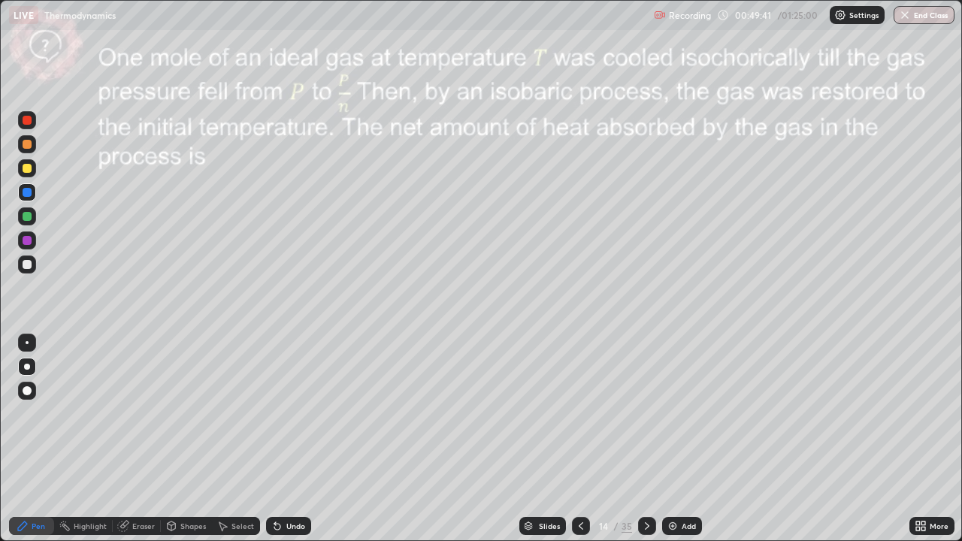
click at [26, 223] on div at bounding box center [27, 216] width 18 height 18
click at [26, 268] on div at bounding box center [27, 264] width 9 height 9
click at [549, 439] on div "Slides" at bounding box center [549, 526] width 21 height 8
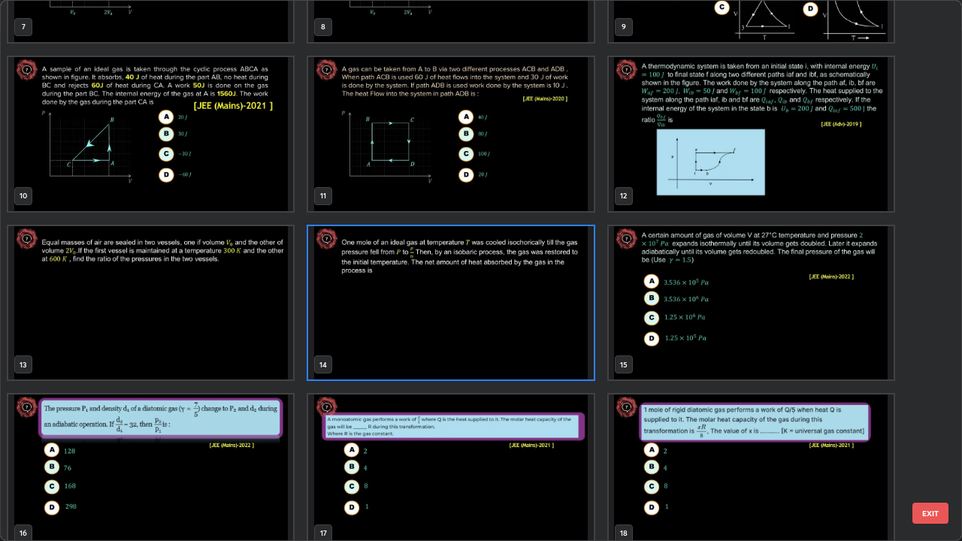
scroll to position [458, 0]
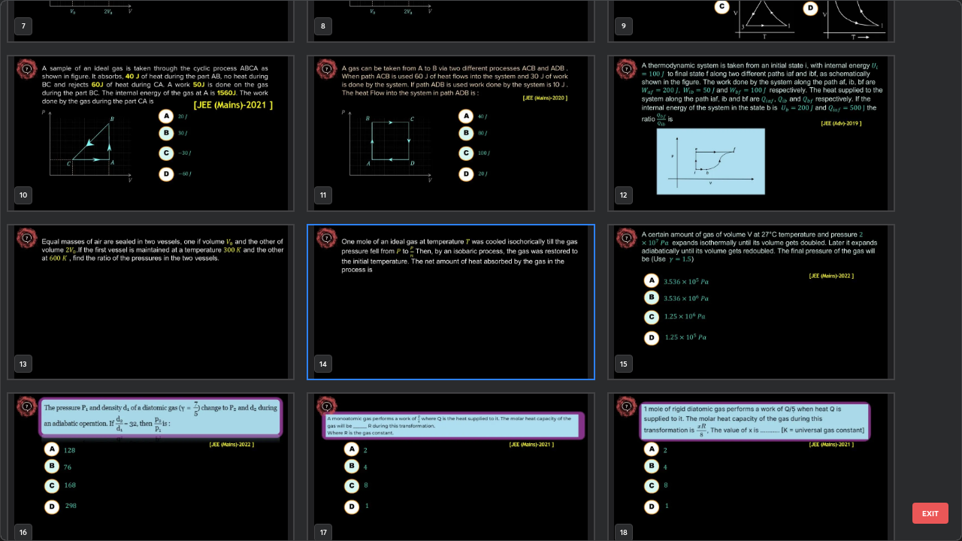
click at [776, 322] on img "grid" at bounding box center [751, 302] width 285 height 154
click at [780, 320] on img "grid" at bounding box center [751, 302] width 285 height 154
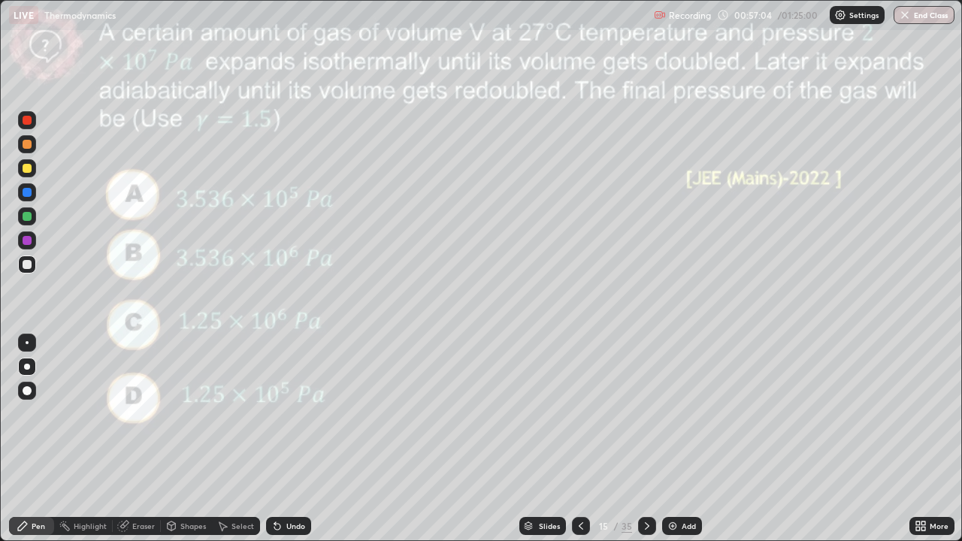
click at [144, 439] on div "Eraser" at bounding box center [143, 526] width 23 height 8
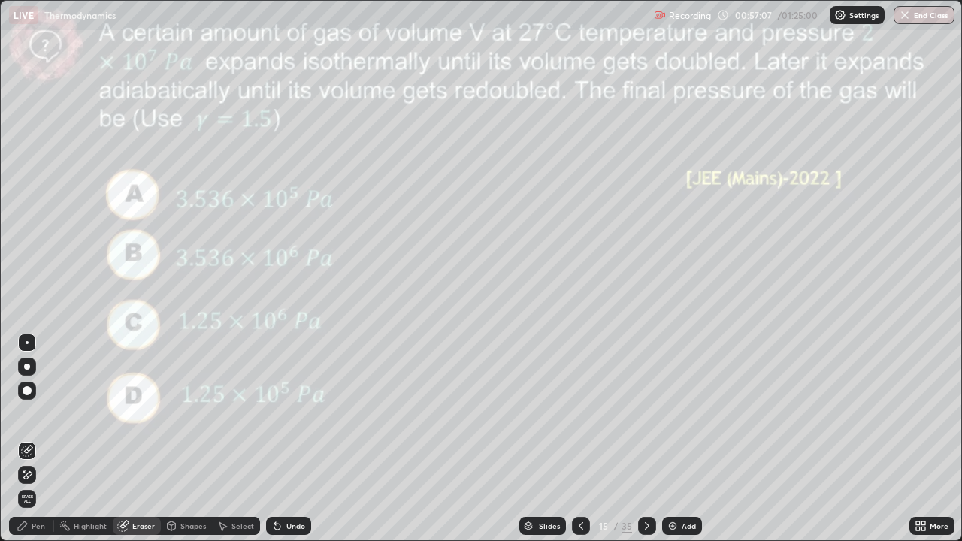
click at [41, 439] on div "Pen" at bounding box center [39, 526] width 14 height 8
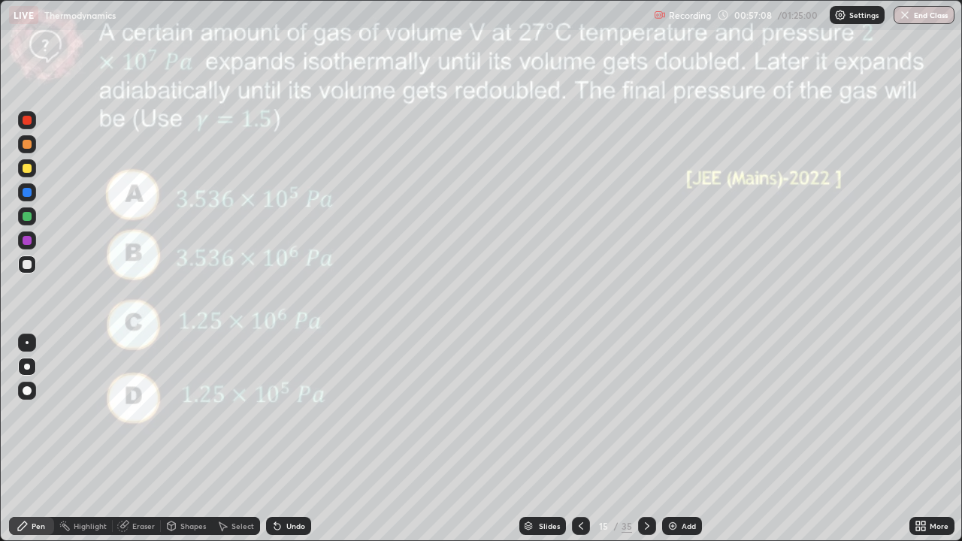
click at [35, 189] on div at bounding box center [27, 192] width 18 height 18
click at [33, 168] on div at bounding box center [27, 168] width 18 height 18
click at [29, 217] on div at bounding box center [27, 216] width 9 height 9
click at [291, 439] on div "Undo" at bounding box center [288, 526] width 45 height 18
click at [286, 439] on div "Undo" at bounding box center [288, 526] width 45 height 18
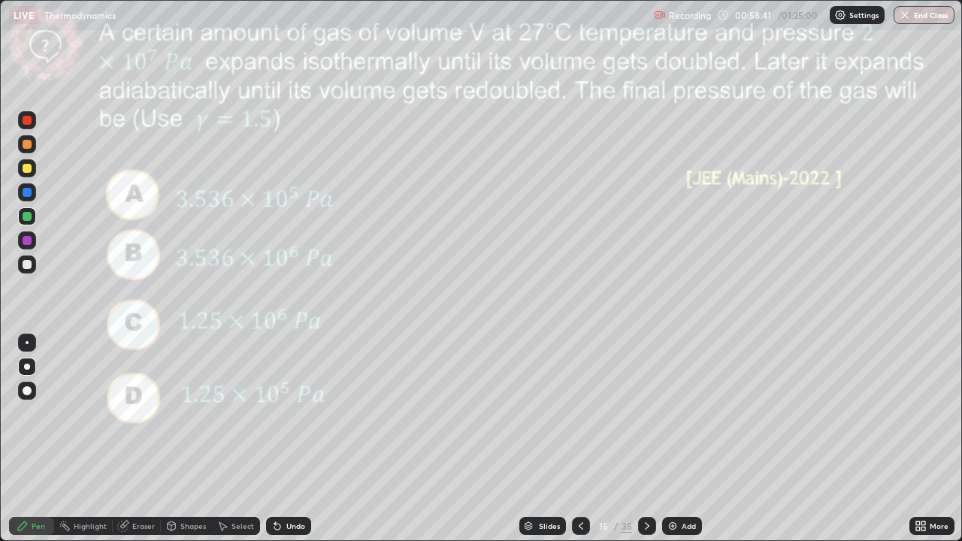
click at [283, 439] on div "Undo" at bounding box center [288, 526] width 45 height 18
click at [553, 439] on div "Slides" at bounding box center [542, 526] width 47 height 18
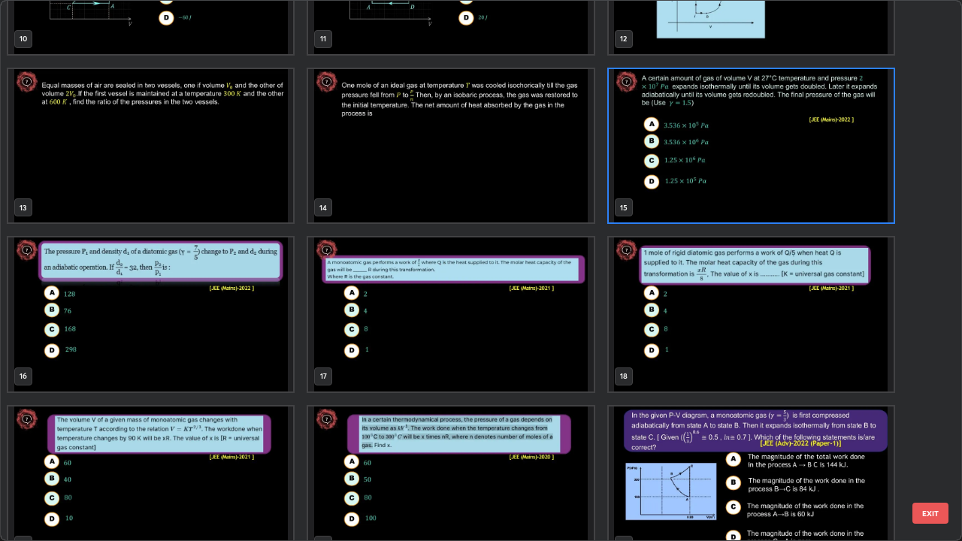
scroll to position [618, 0]
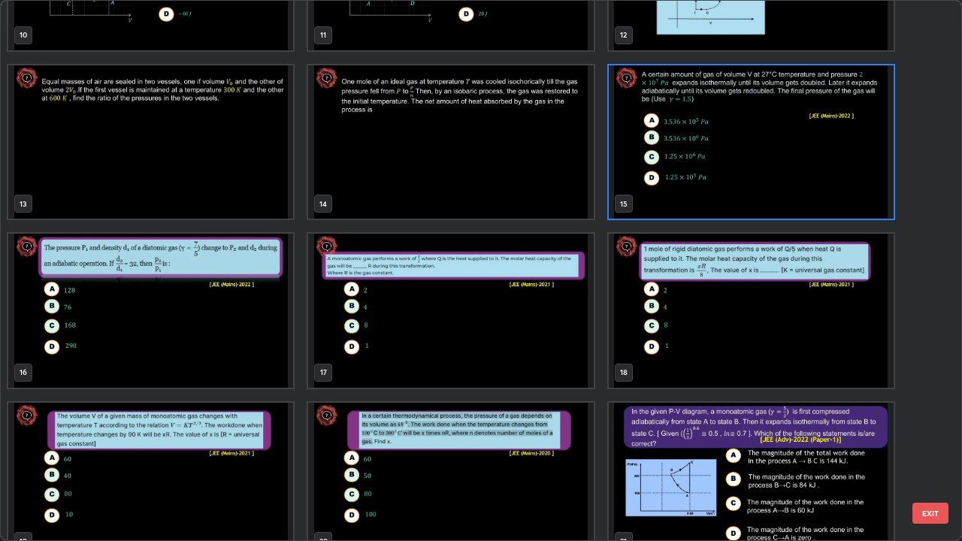
click at [242, 319] on img "grid" at bounding box center [150, 311] width 285 height 154
click at [246, 318] on img "grid" at bounding box center [150, 311] width 285 height 154
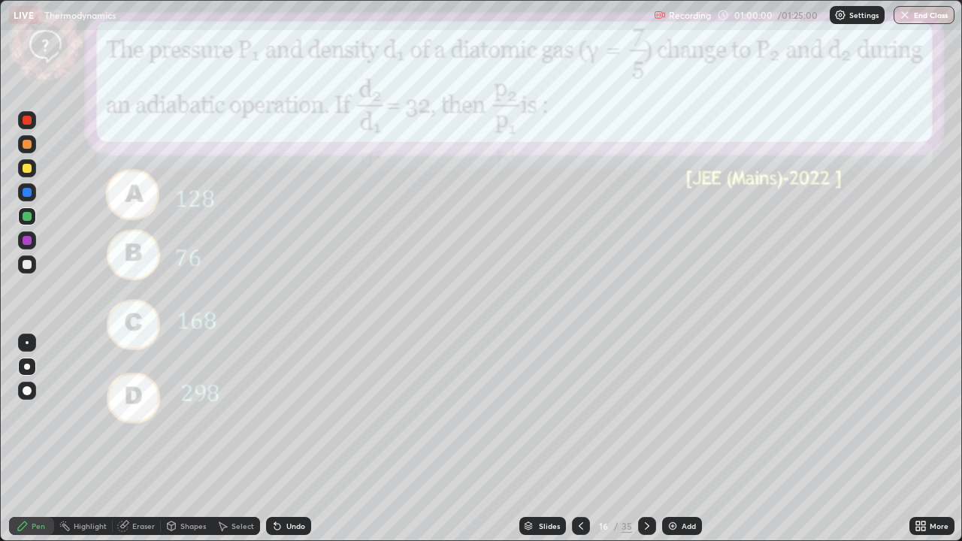
click at [33, 145] on div at bounding box center [27, 144] width 18 height 18
click at [551, 439] on div "Slides" at bounding box center [549, 526] width 21 height 8
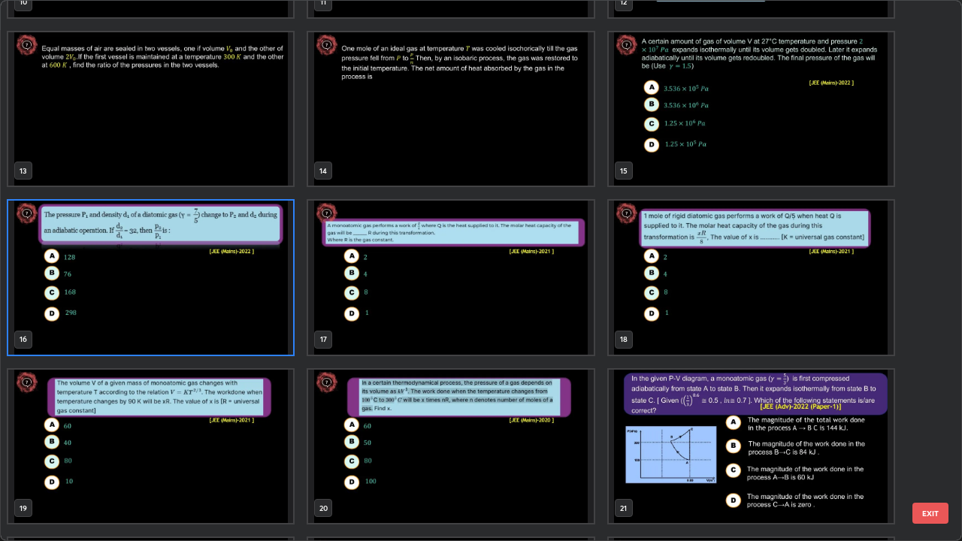
scroll to position [655, 0]
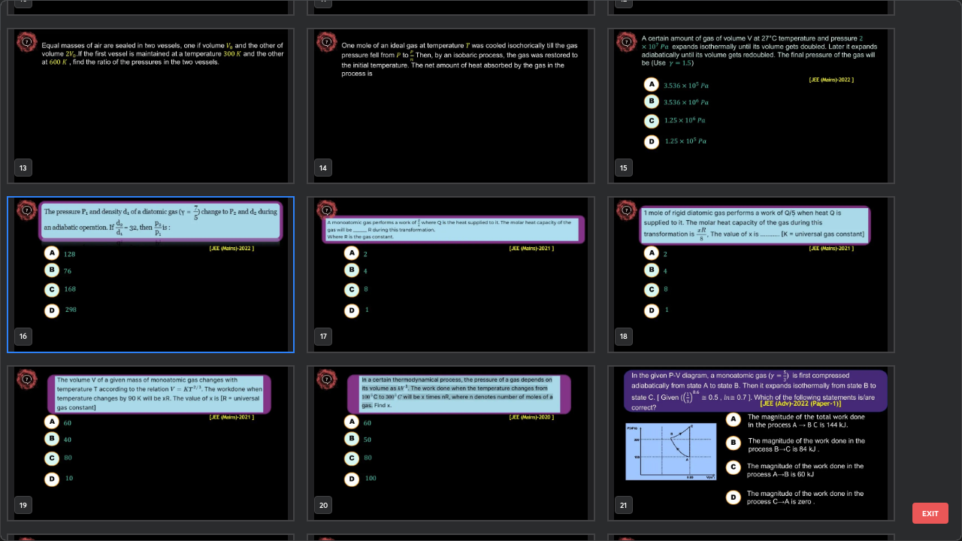
click at [557, 299] on img "grid" at bounding box center [450, 275] width 285 height 154
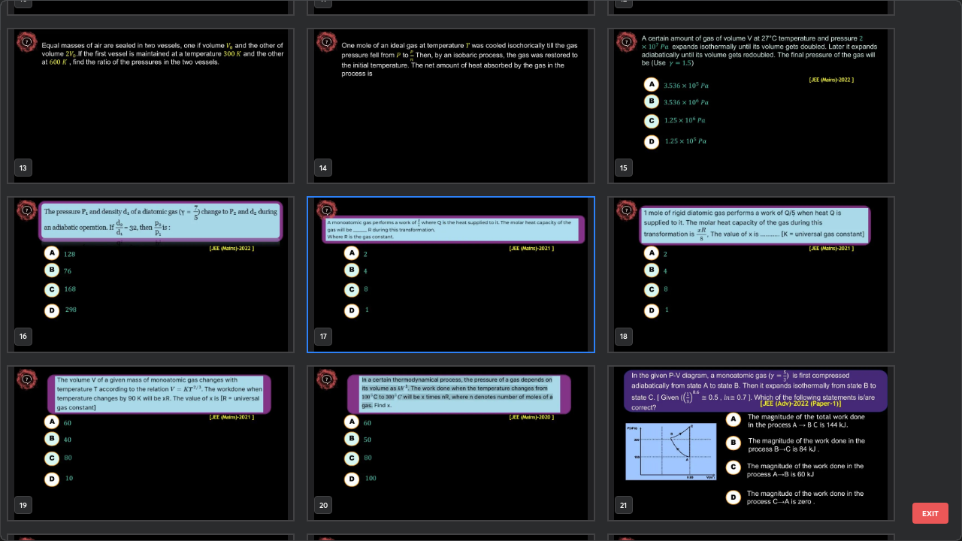
click at [559, 303] on img "grid" at bounding box center [450, 275] width 285 height 154
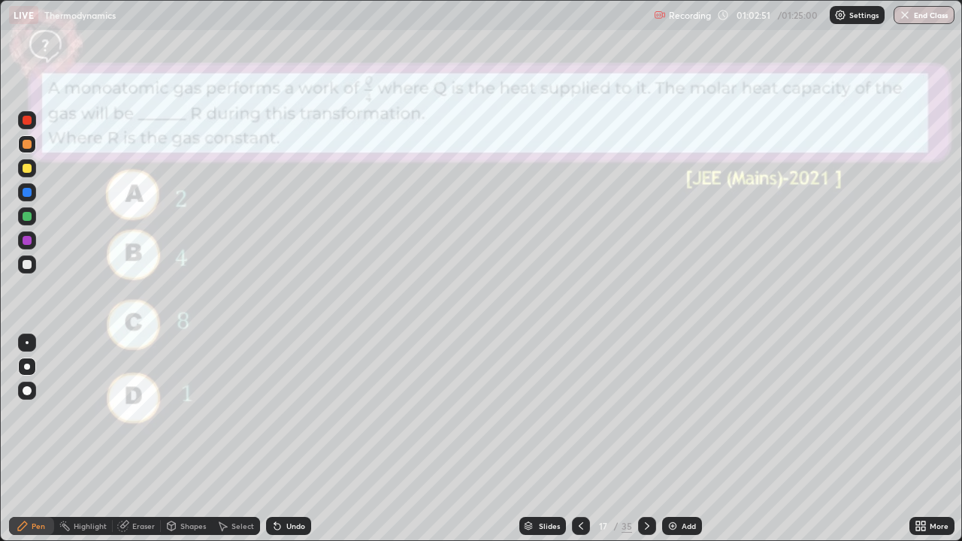
click at [297, 439] on div "Undo" at bounding box center [295, 526] width 19 height 8
click at [296, 439] on div "Undo" at bounding box center [295, 526] width 19 height 8
click at [289, 439] on div "Undo" at bounding box center [288, 526] width 45 height 18
click at [294, 439] on div "Undo" at bounding box center [288, 526] width 45 height 18
click at [293, 439] on div "Undo" at bounding box center [288, 526] width 45 height 18
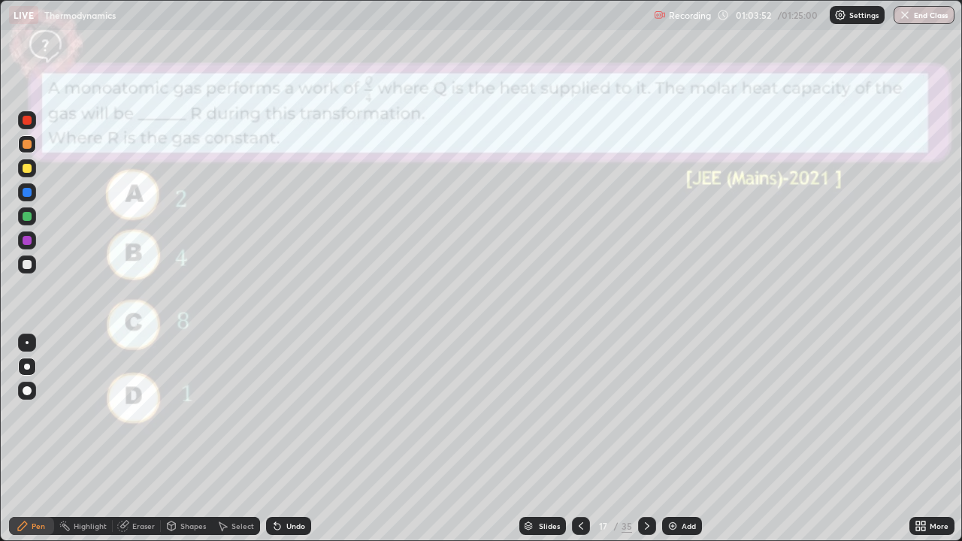
click at [289, 439] on div "Undo" at bounding box center [295, 526] width 19 height 8
click at [283, 439] on div "Undo" at bounding box center [288, 526] width 45 height 18
click at [280, 439] on icon at bounding box center [277, 526] width 12 height 12
click at [277, 439] on icon at bounding box center [277, 527] width 6 height 6
click at [277, 439] on div "Undo" at bounding box center [288, 526] width 45 height 18
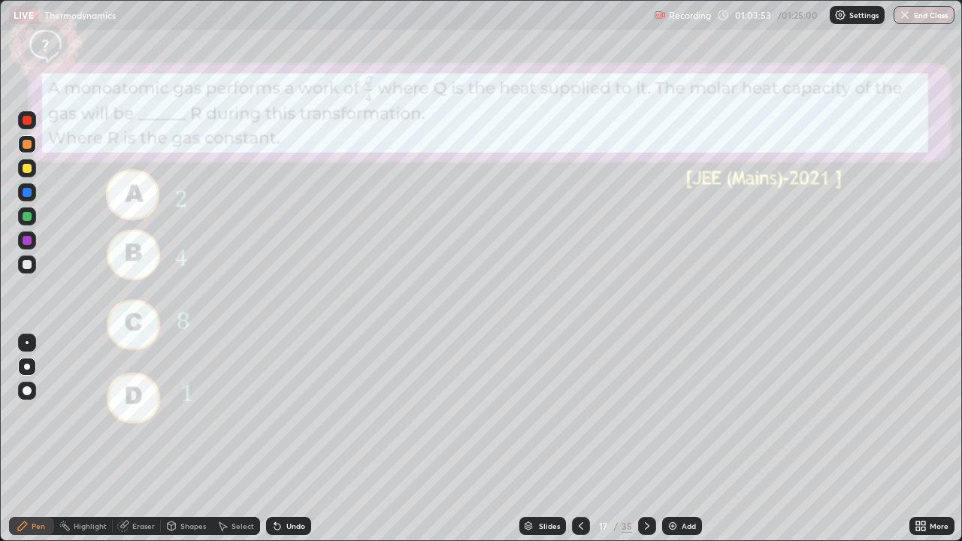
click at [275, 439] on icon at bounding box center [277, 527] width 6 height 6
click at [552, 439] on div "Slides" at bounding box center [549, 526] width 21 height 8
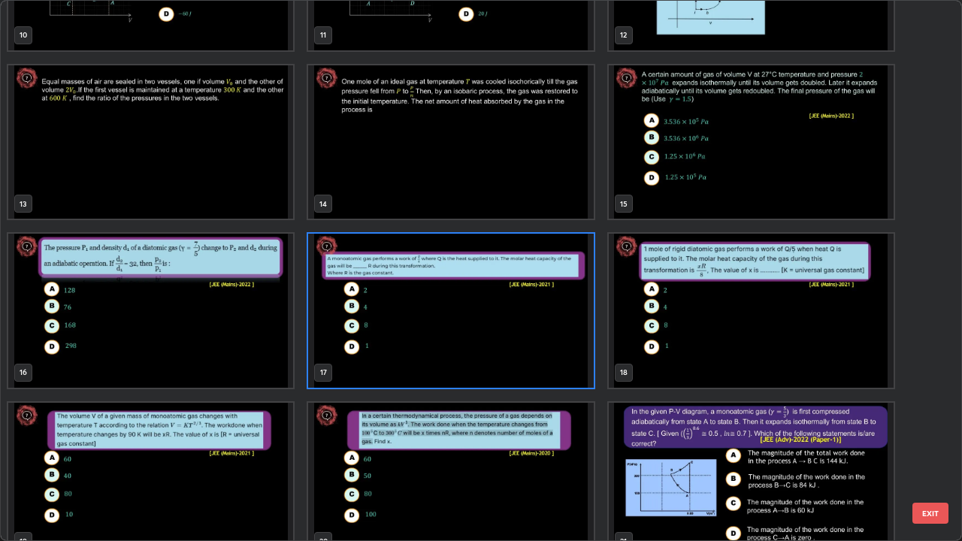
scroll to position [630, 0]
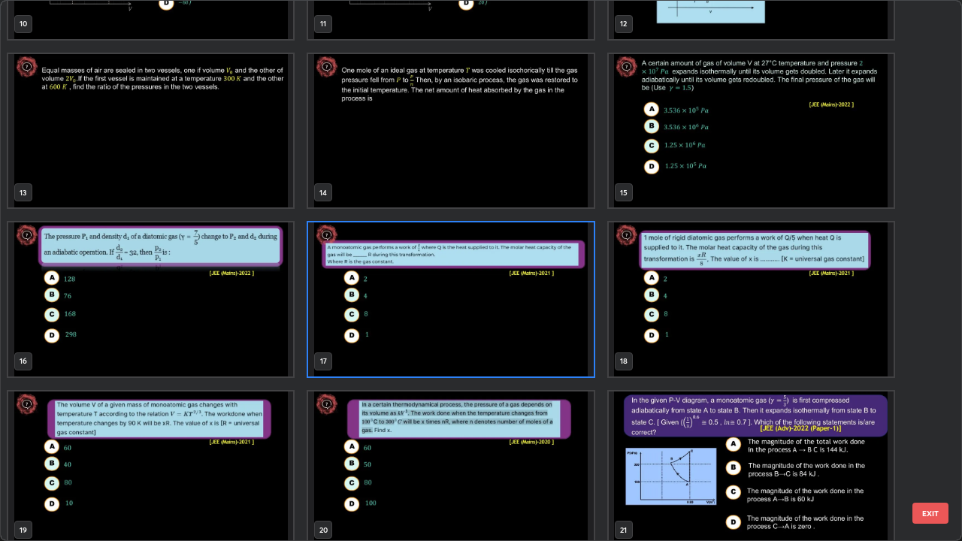
click at [755, 315] on img "grid" at bounding box center [751, 299] width 285 height 154
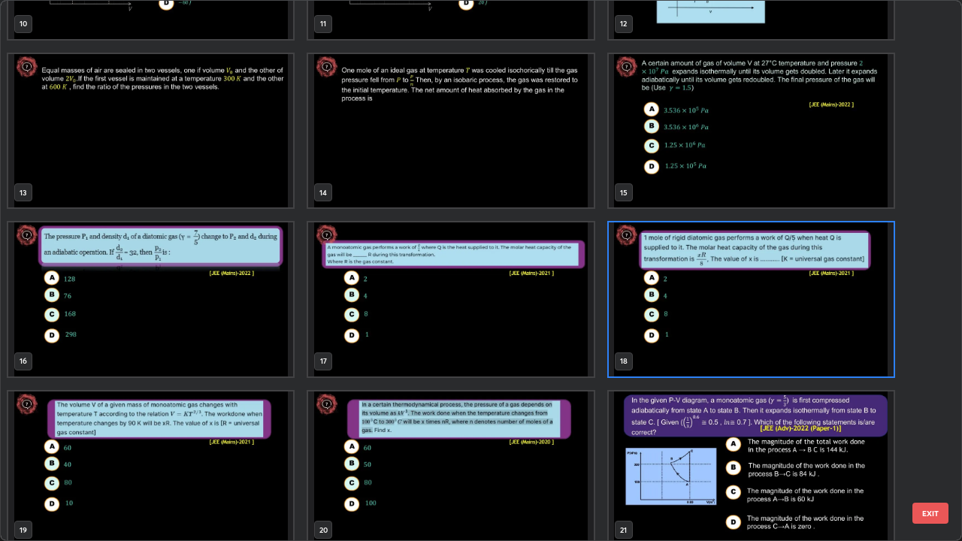
click at [759, 316] on img "grid" at bounding box center [751, 299] width 285 height 154
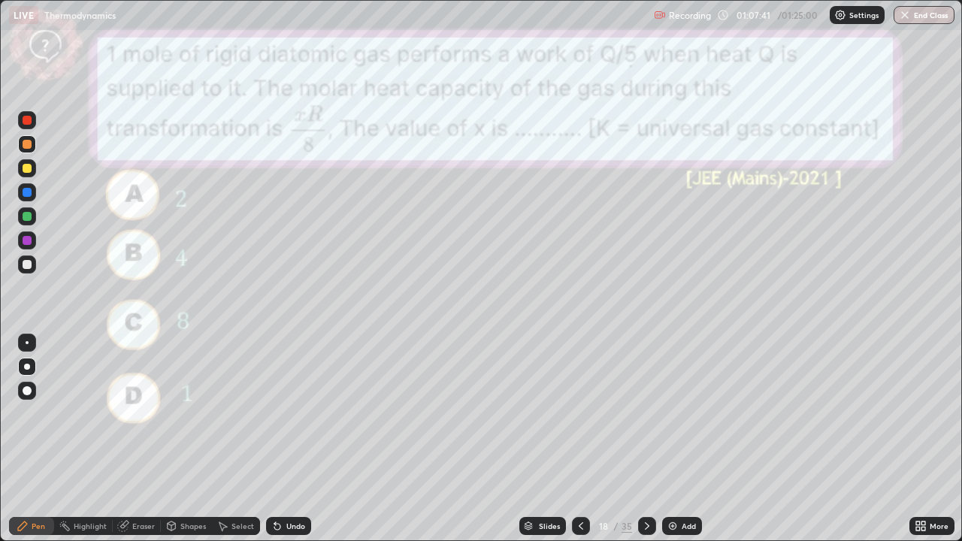
click at [552, 439] on div "Slides" at bounding box center [549, 526] width 21 height 8
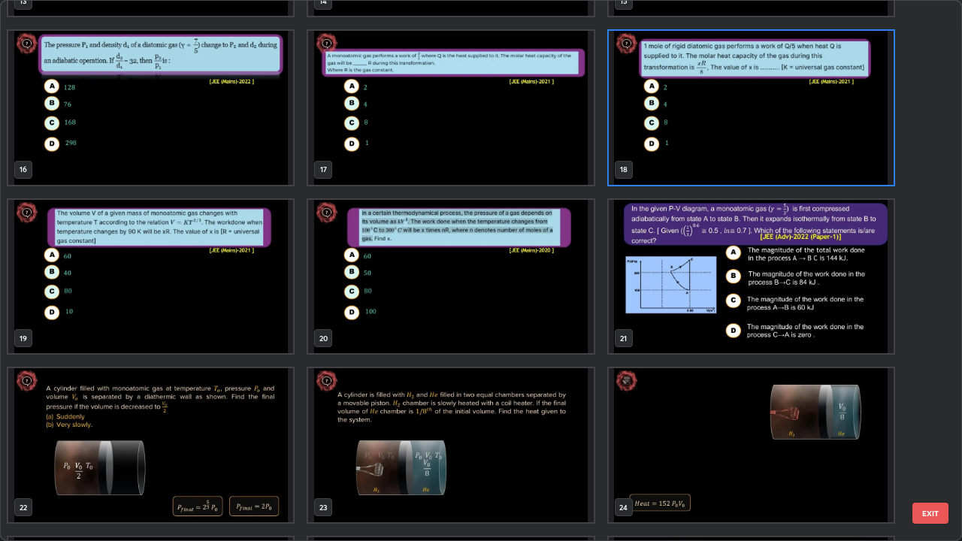
scroll to position [822, 0]
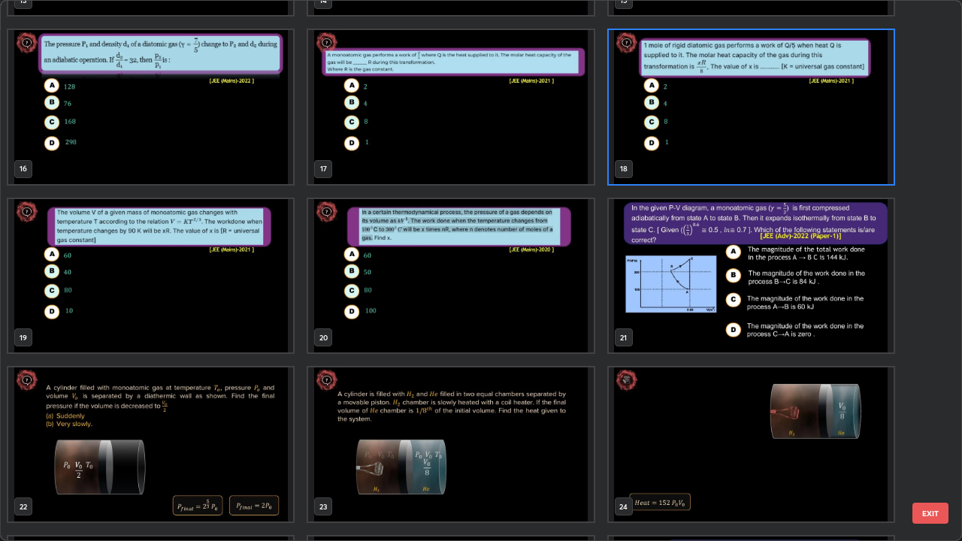
click at [260, 292] on img "grid" at bounding box center [150, 276] width 285 height 154
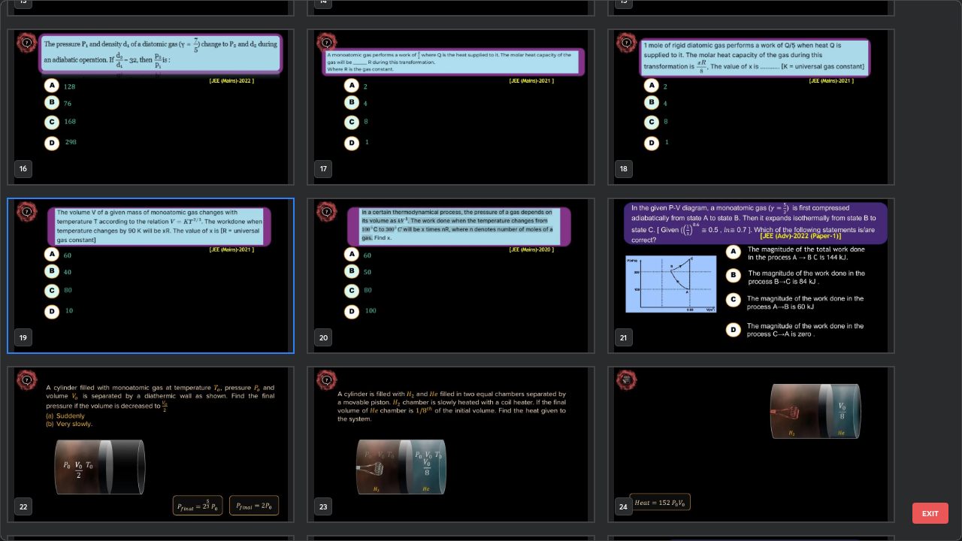
click at [265, 292] on img "grid" at bounding box center [150, 276] width 285 height 154
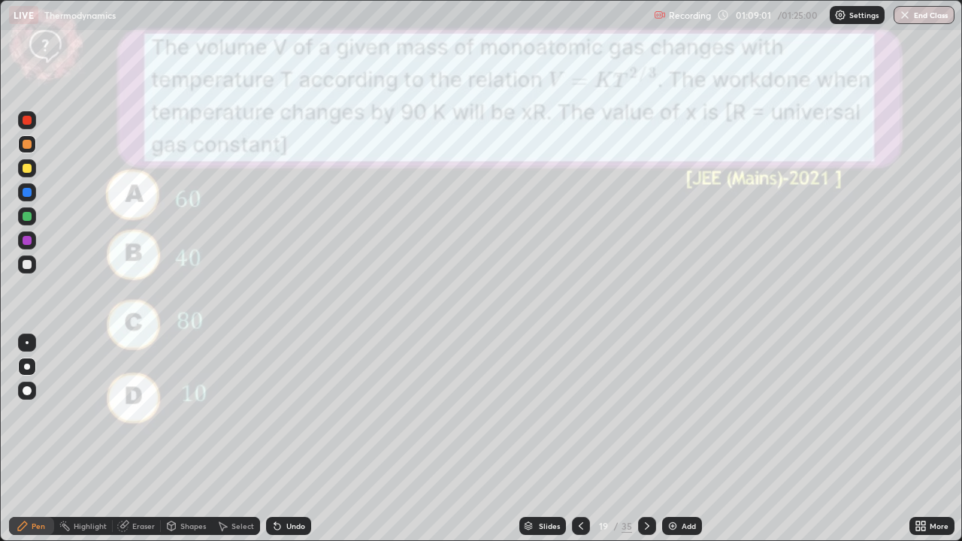
click at [34, 267] on div at bounding box center [27, 265] width 18 height 18
click at [549, 439] on div "Slides" at bounding box center [549, 526] width 21 height 8
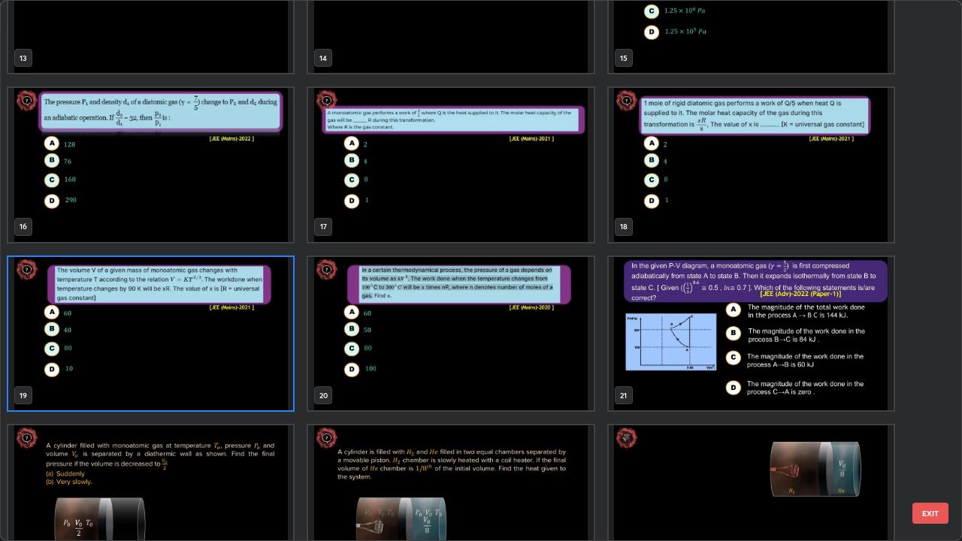
scroll to position [775, 0]
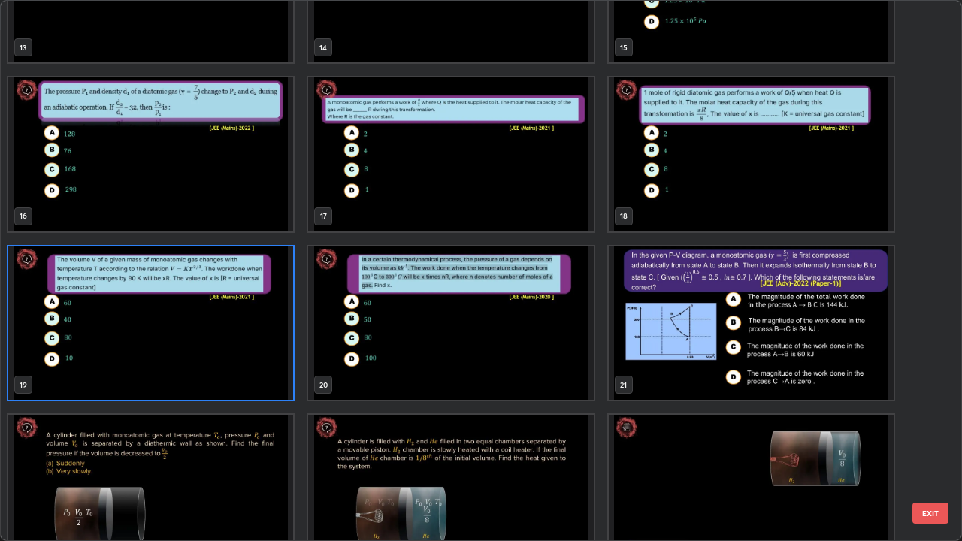
click at [555, 357] on img "grid" at bounding box center [450, 323] width 285 height 154
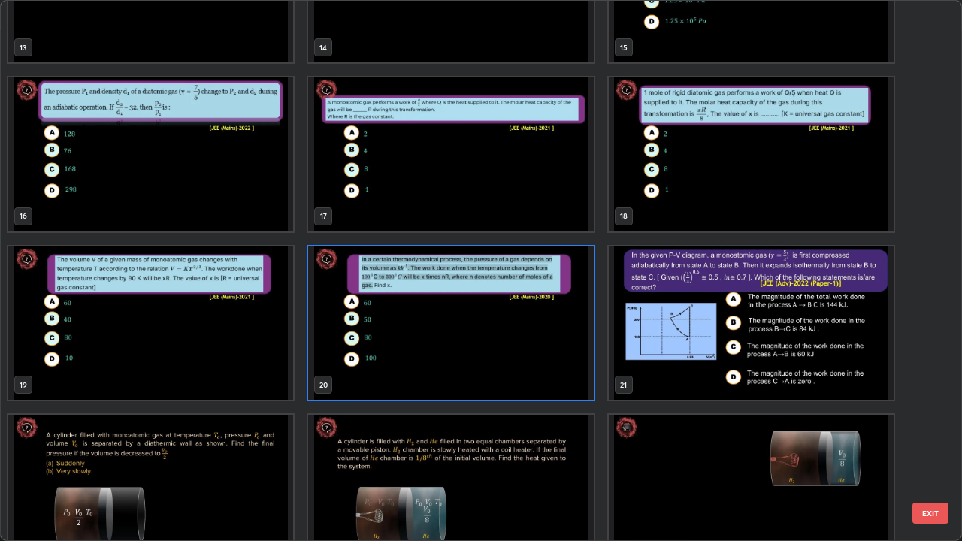
click at [567, 343] on img "grid" at bounding box center [450, 323] width 285 height 154
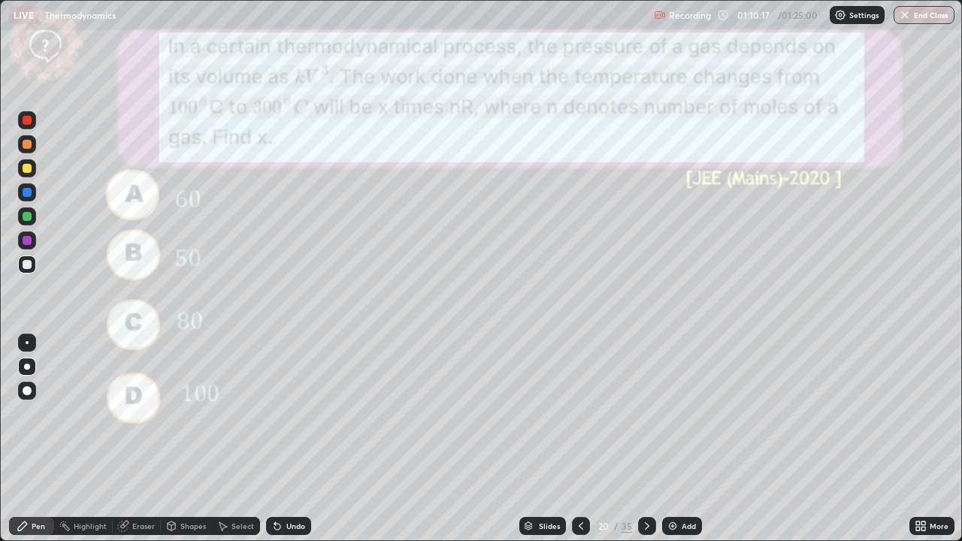
click at [566, 347] on img "grid" at bounding box center [450, 323] width 285 height 154
click at [546, 439] on div "Slides" at bounding box center [549, 526] width 21 height 8
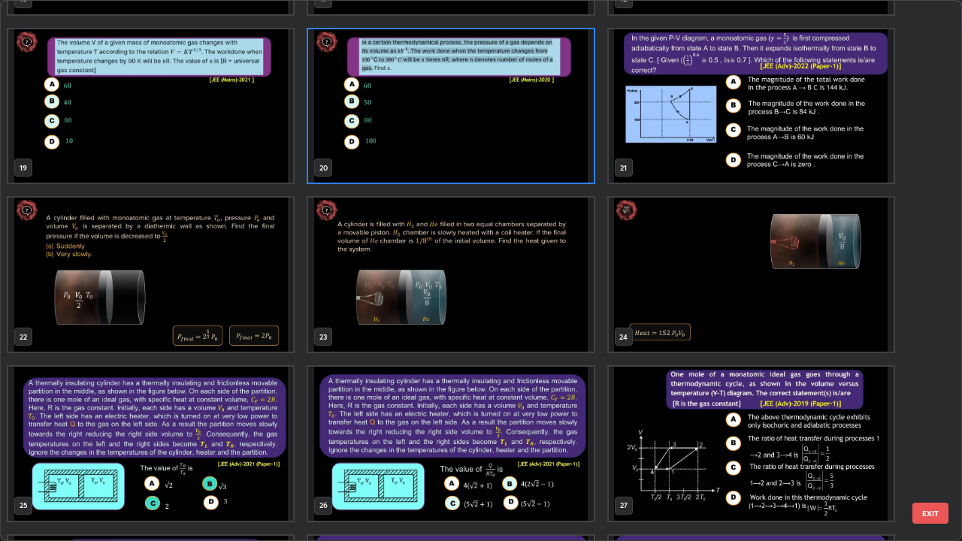
scroll to position [992, 0]
click at [763, 144] on img "grid" at bounding box center [751, 106] width 285 height 154
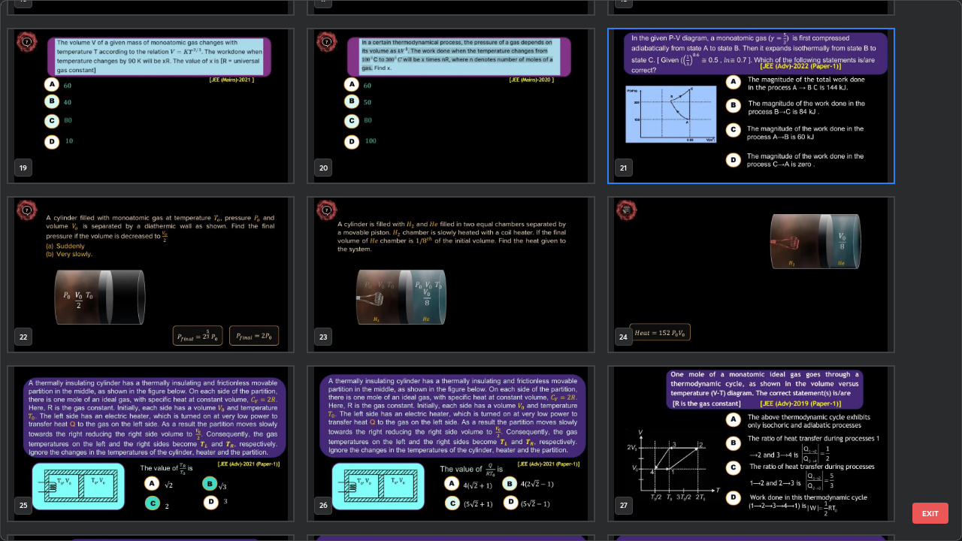
click at [764, 150] on img "grid" at bounding box center [751, 106] width 285 height 154
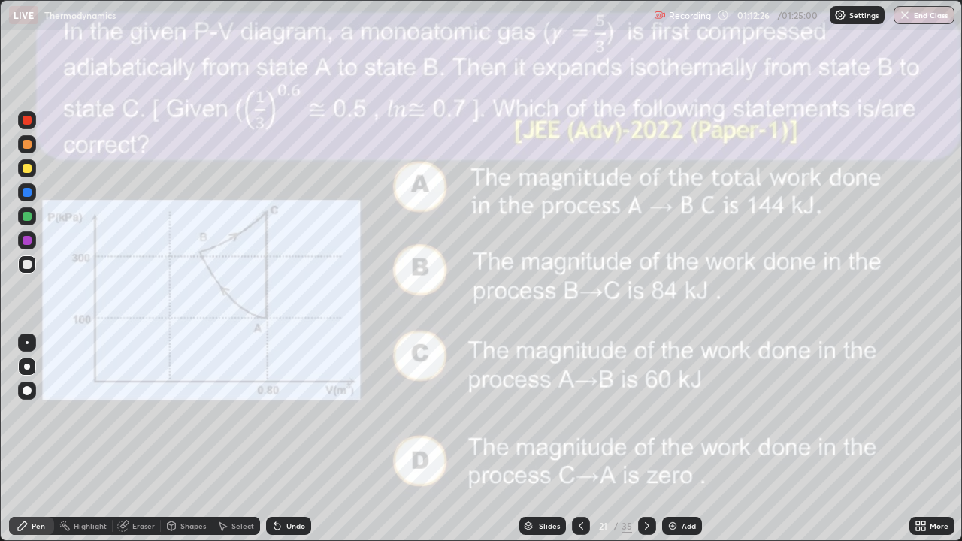
click at [645, 439] on icon at bounding box center [647, 526] width 5 height 8
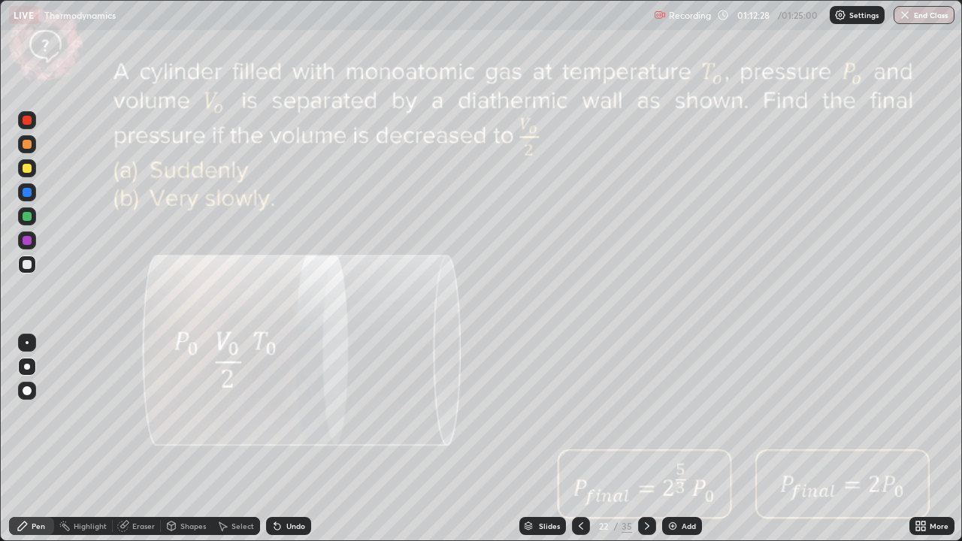
click at [646, 439] on icon at bounding box center [647, 526] width 12 height 12
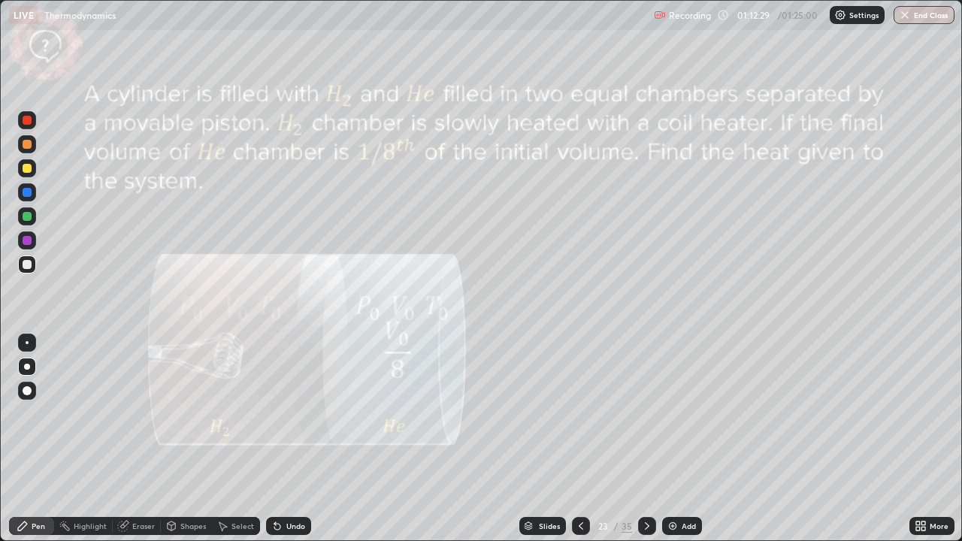
click at [645, 439] on icon at bounding box center [647, 526] width 12 height 12
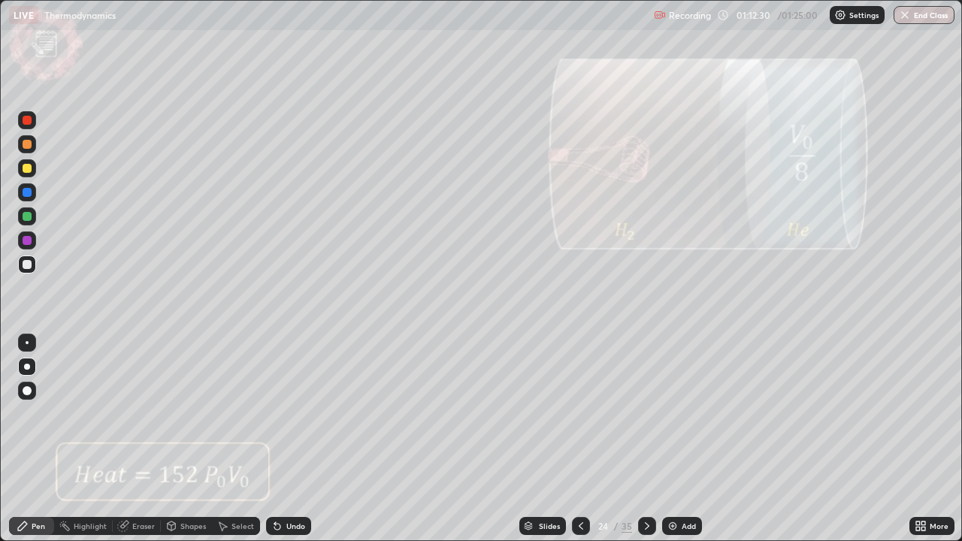
click at [645, 439] on icon at bounding box center [647, 526] width 12 height 12
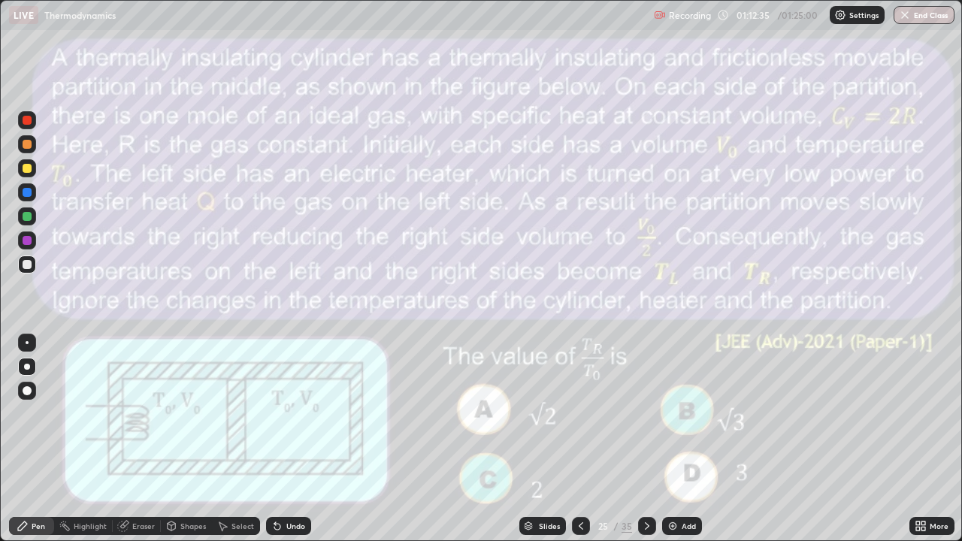
click at [648, 439] on div at bounding box center [647, 526] width 18 height 18
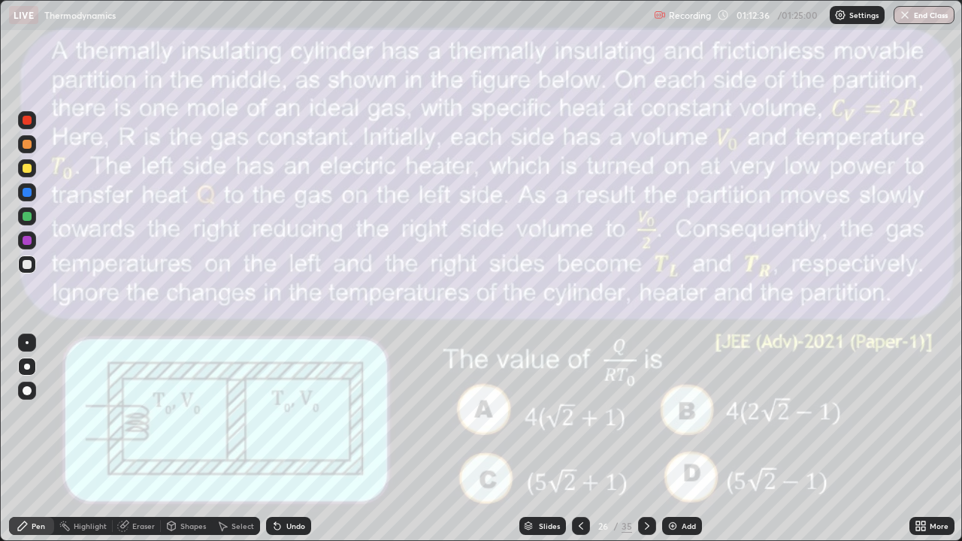
click at [643, 439] on icon at bounding box center [647, 526] width 12 height 12
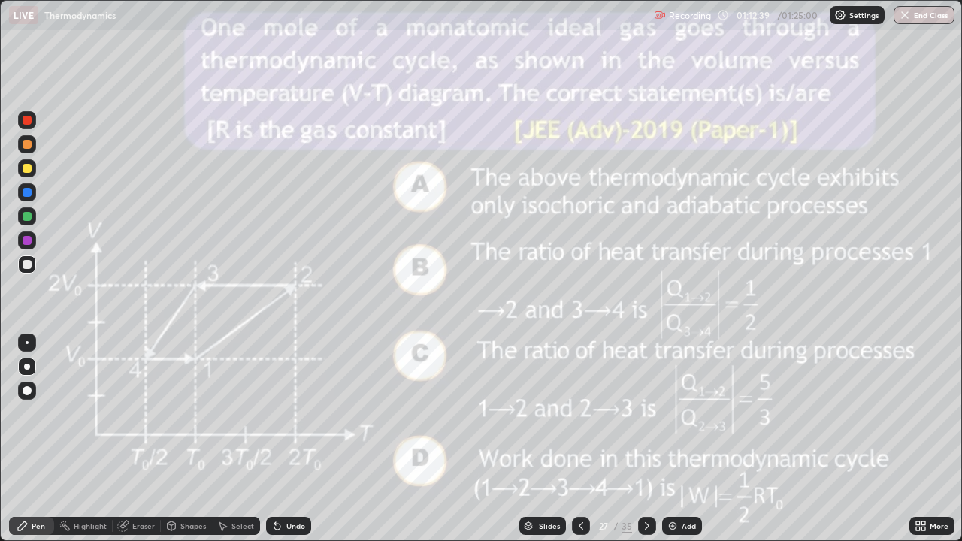
click at [645, 439] on icon at bounding box center [647, 526] width 12 height 12
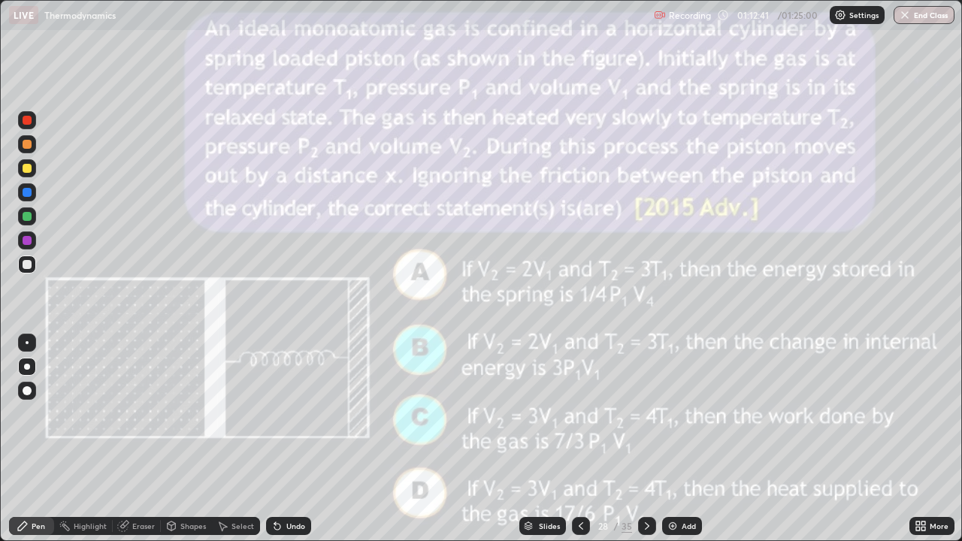
click at [646, 439] on icon at bounding box center [647, 526] width 12 height 12
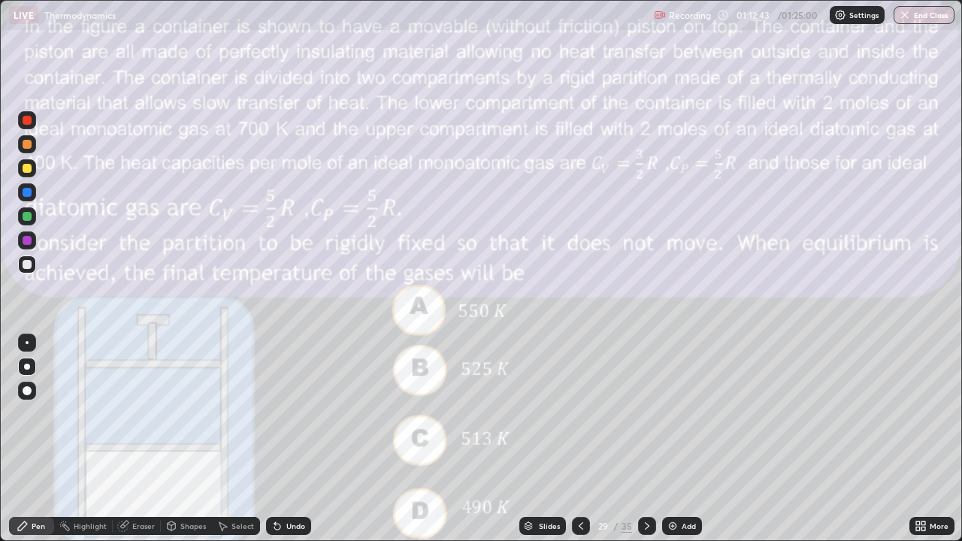
click at [645, 439] on icon at bounding box center [647, 526] width 12 height 12
click at [647, 439] on icon at bounding box center [647, 526] width 12 height 12
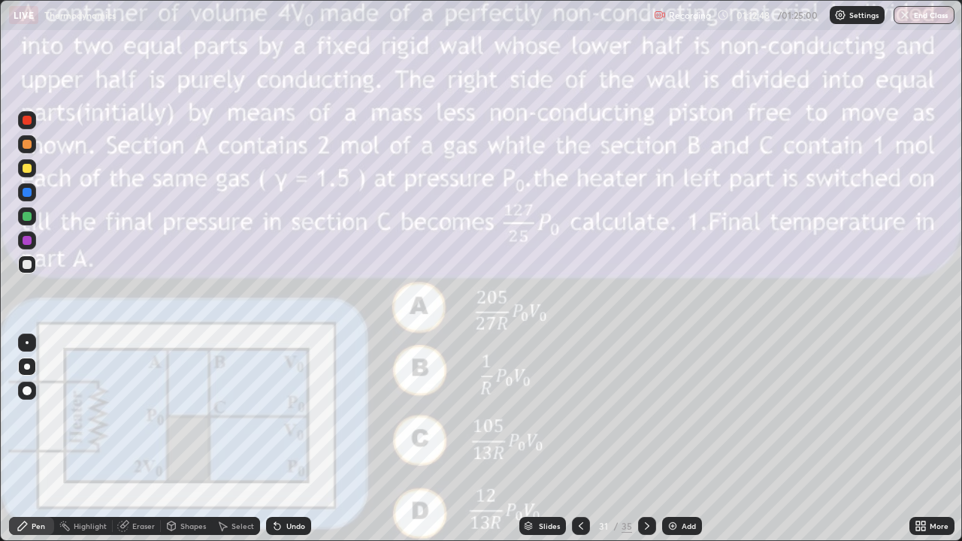
click at [647, 439] on icon at bounding box center [647, 526] width 12 height 12
click at [922, 14] on button "End Class" at bounding box center [924, 15] width 61 height 18
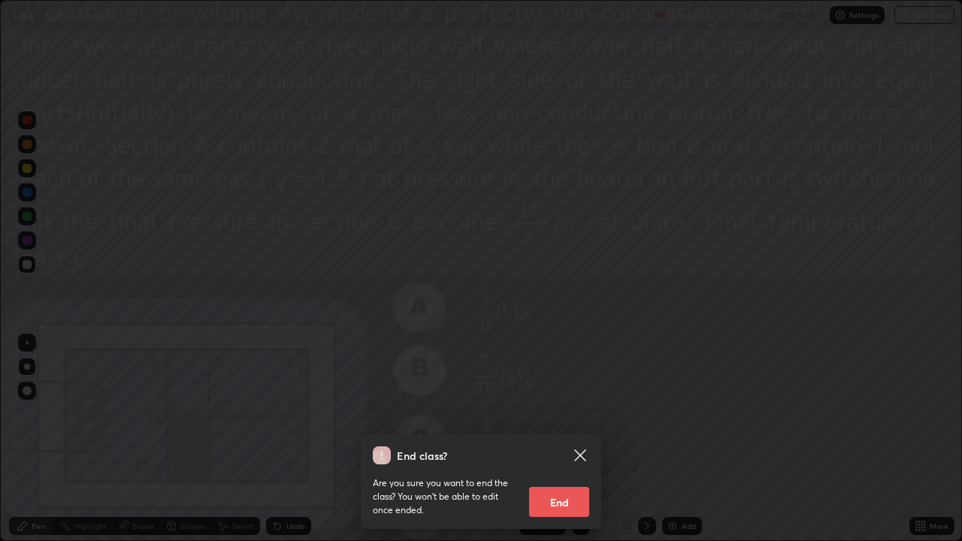
click at [580, 439] on button "End" at bounding box center [559, 502] width 60 height 30
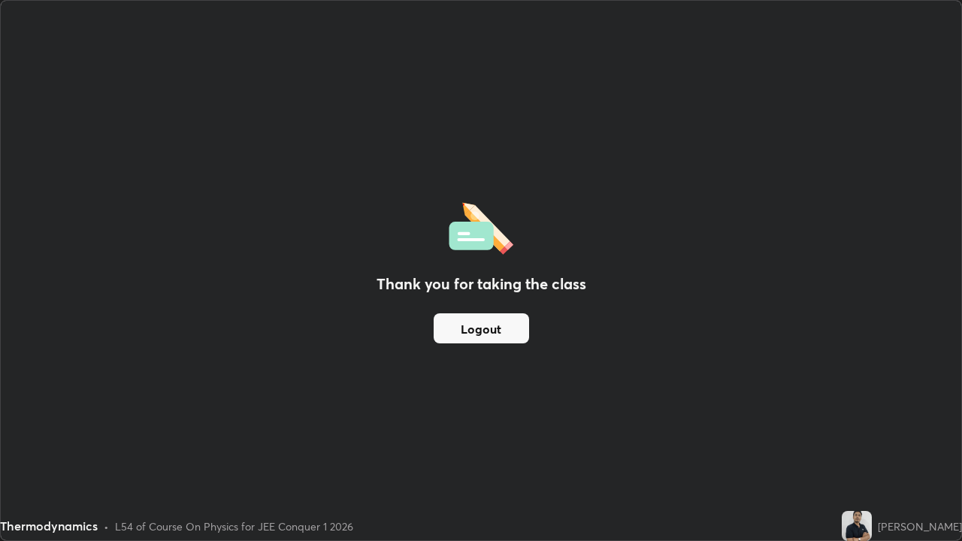
click at [516, 328] on button "Logout" at bounding box center [481, 328] width 95 height 30
